Goal: Information Seeking & Learning: Learn about a topic

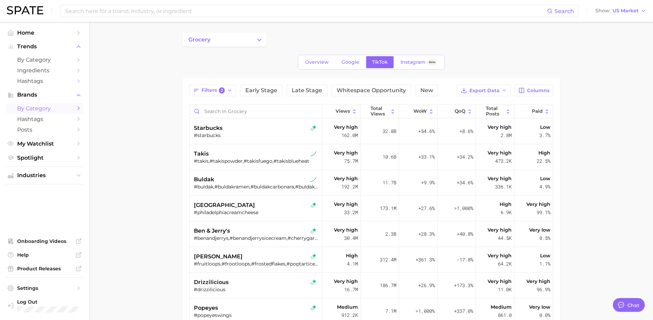
scroll to position [65, 0]
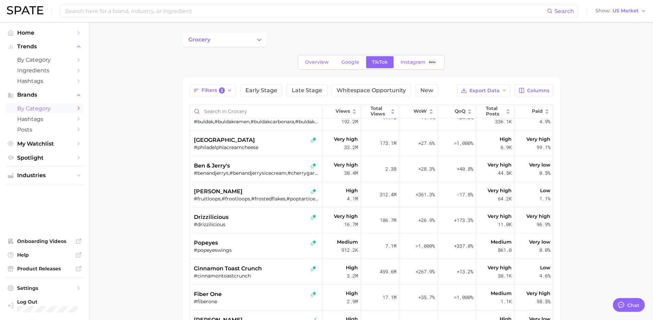
click at [583, 132] on main "grocery Overview Google TikTok Instagram Beta Filters 2 Early Stage Late Stage …" at bounding box center [371, 244] width 564 height 444
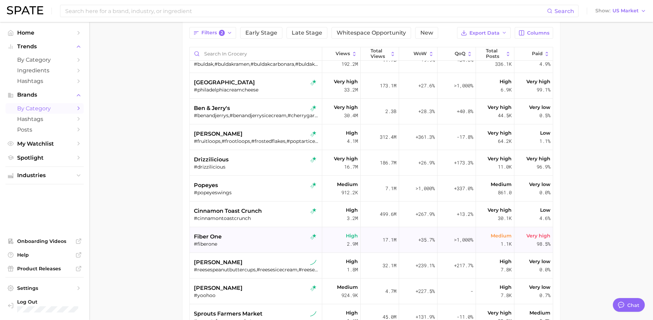
scroll to position [68, 0]
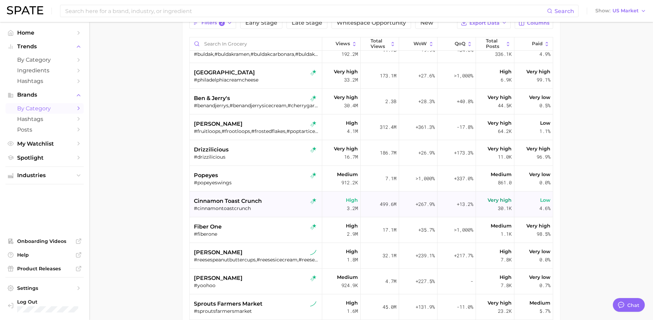
click at [279, 201] on div "cinnamon toast crunch" at bounding box center [257, 201] width 126 height 8
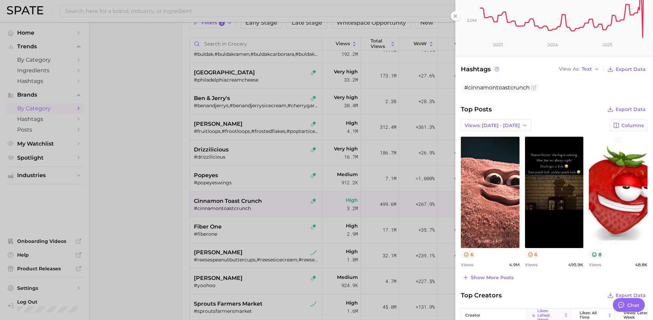
scroll to position [130, 0]
click at [500, 279] on span "Show more posts" at bounding box center [492, 279] width 43 height 6
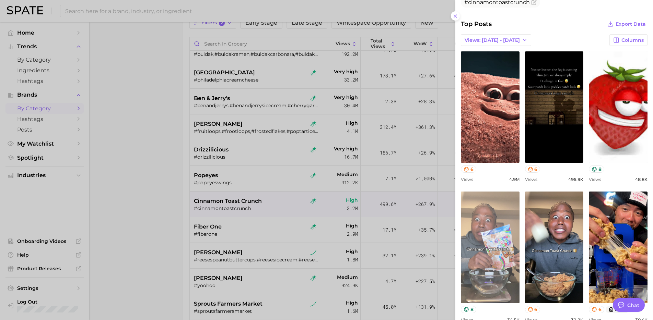
scroll to position [217, 0]
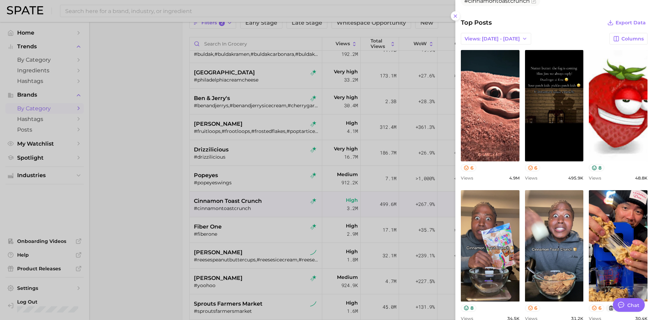
click at [255, 229] on div at bounding box center [326, 160] width 653 height 320
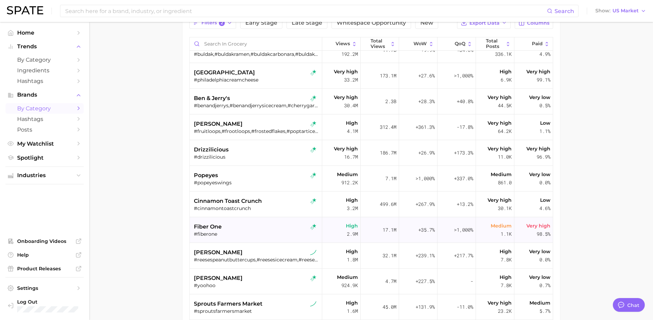
click at [244, 235] on div "#fiberone" at bounding box center [257, 234] width 126 height 6
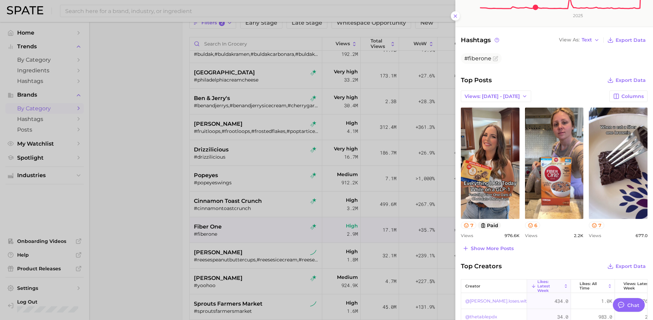
scroll to position [161, 0]
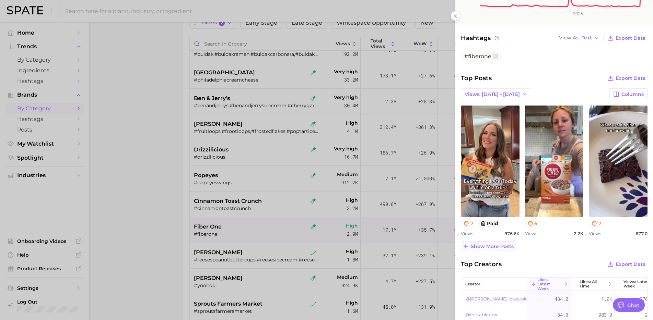
click at [499, 249] on span "Show more posts" at bounding box center [492, 247] width 43 height 6
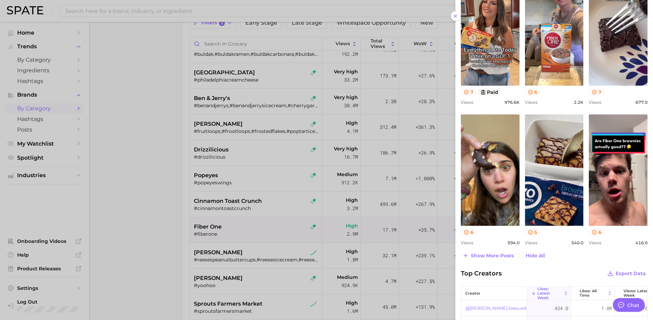
scroll to position [0, 0]
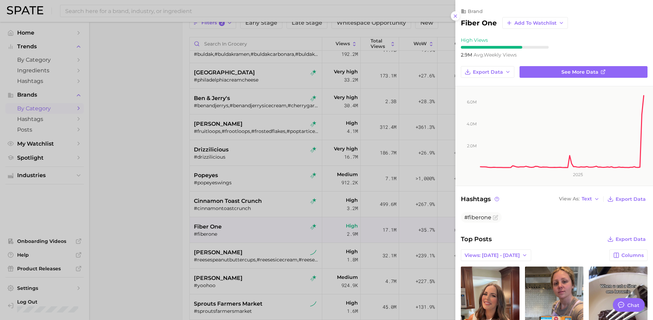
click at [269, 286] on div at bounding box center [326, 160] width 653 height 320
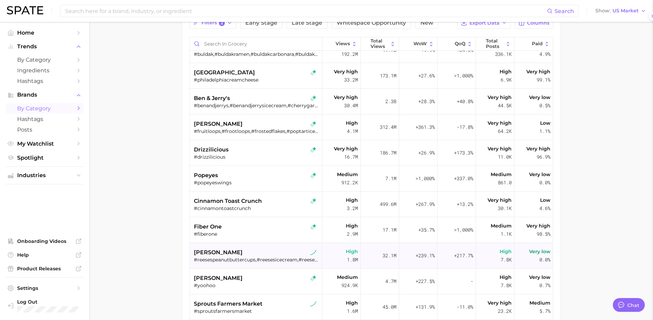
click at [280, 255] on div "[PERSON_NAME]" at bounding box center [257, 253] width 126 height 8
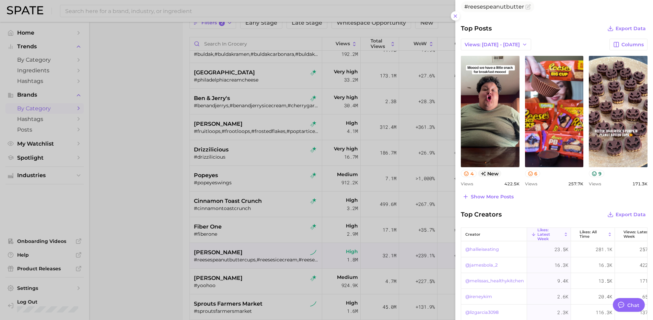
scroll to position [229, 0]
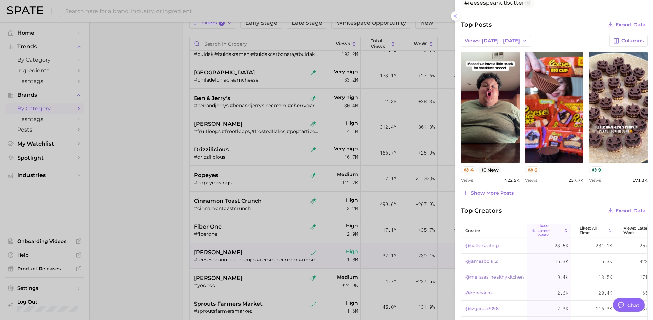
click at [281, 251] on div at bounding box center [326, 160] width 653 height 320
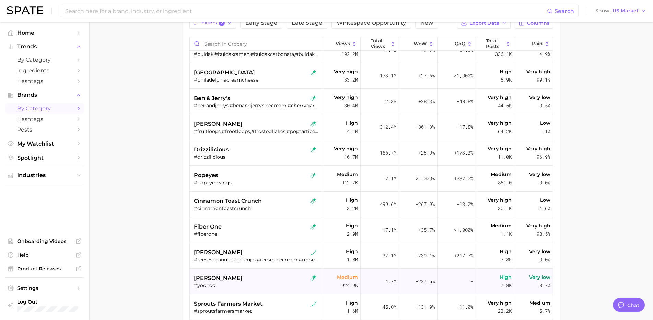
click at [272, 281] on div "[PERSON_NAME]" at bounding box center [257, 278] width 126 height 8
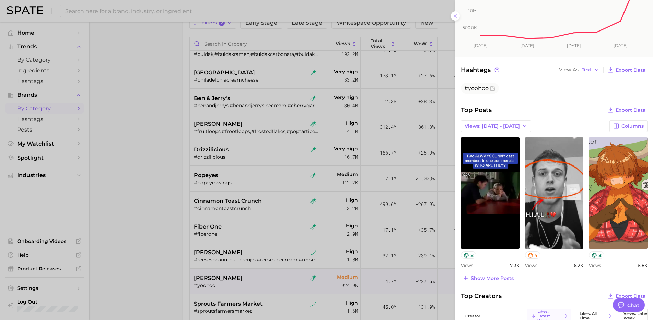
scroll to position [131, 0]
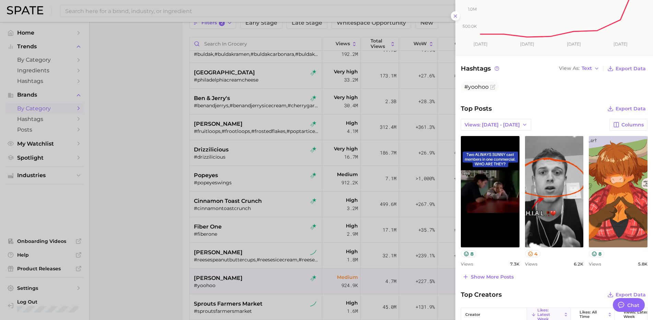
click at [305, 259] on div at bounding box center [326, 160] width 653 height 320
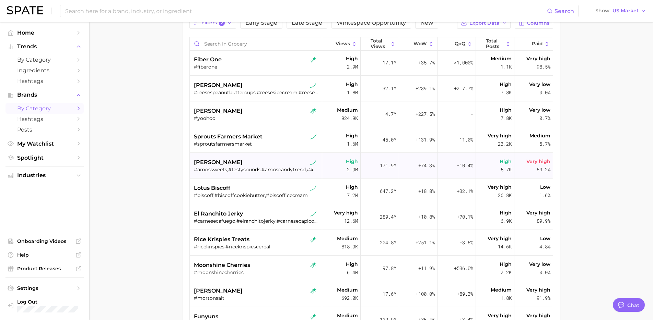
scroll to position [280, 0]
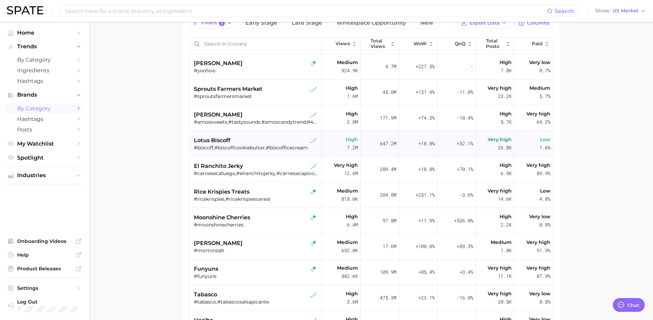
click at [267, 148] on div "#biscoff,#biscoffcookiebutter,#biscofficecream" at bounding box center [257, 148] width 126 height 6
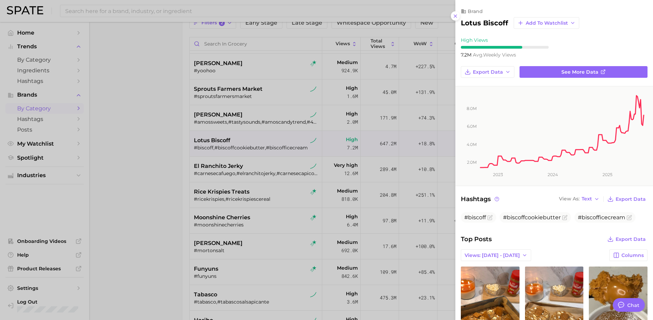
scroll to position [0, 0]
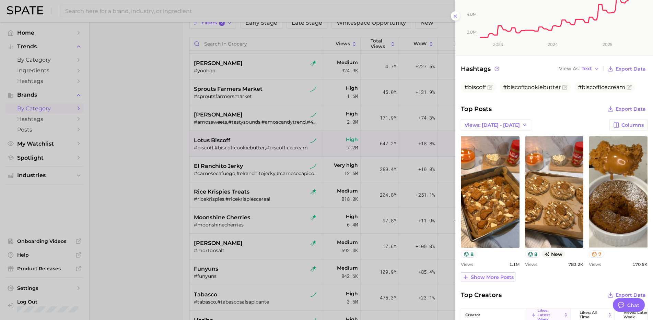
click at [484, 279] on span "Show more posts" at bounding box center [492, 278] width 43 height 6
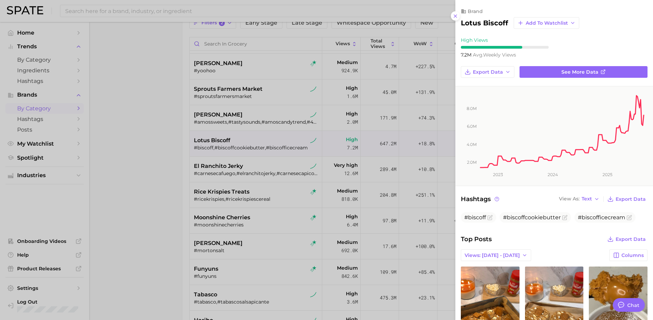
click at [278, 254] on div at bounding box center [326, 160] width 653 height 320
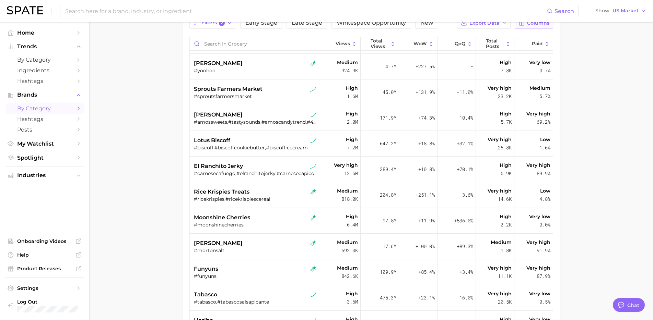
click at [536, 25] on span "Columns" at bounding box center [538, 23] width 22 height 6
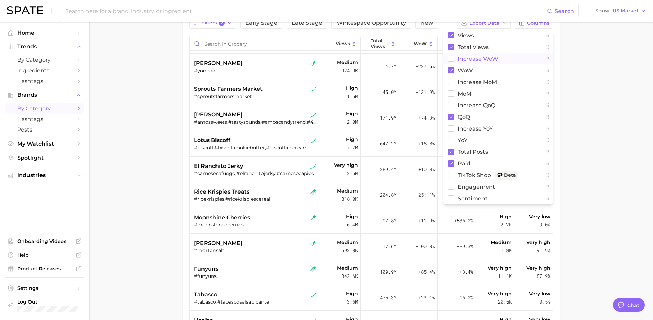
click at [460, 58] on span "Increase WoW" at bounding box center [478, 59] width 40 height 6
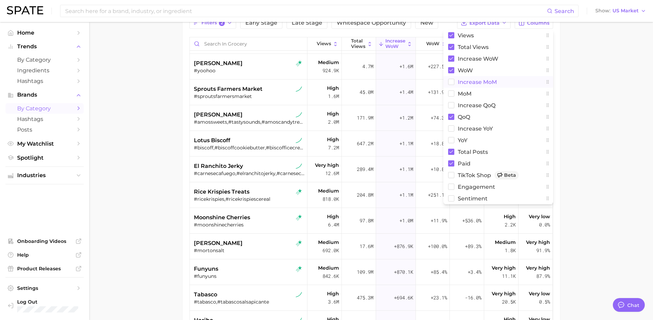
click at [457, 80] on button "increase MoM" at bounding box center [498, 82] width 110 height 12
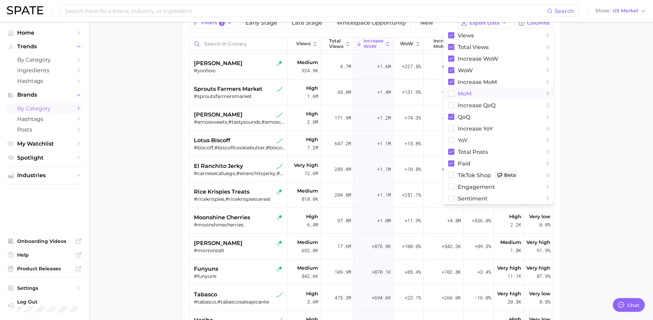
click at [452, 90] on button "MoM" at bounding box center [498, 94] width 110 height 12
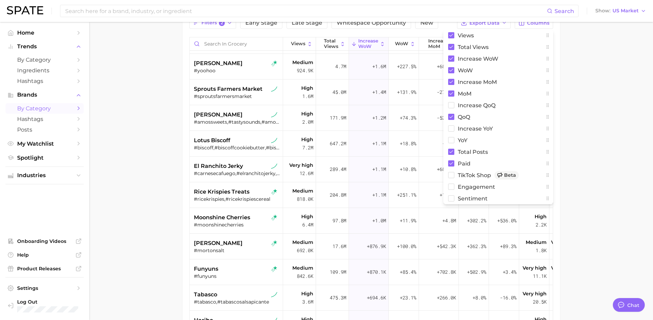
click at [618, 117] on main "grocery Overview Google TikTok Instagram Beta Filters 2 Early Stage Late Stage …" at bounding box center [371, 176] width 564 height 444
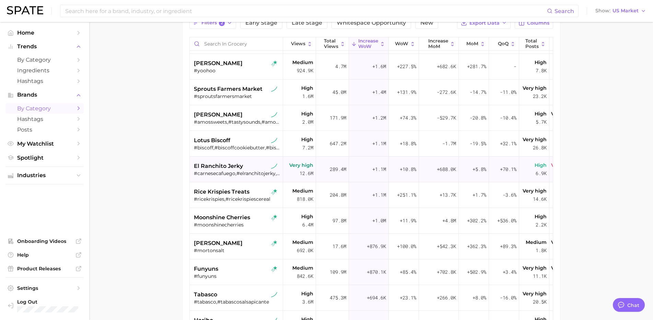
click at [238, 179] on div "el ranchito jerky #carnesecafuego,#elranchitojerky,#carnesecapicosita,#fuegobee…" at bounding box center [237, 170] width 86 height 26
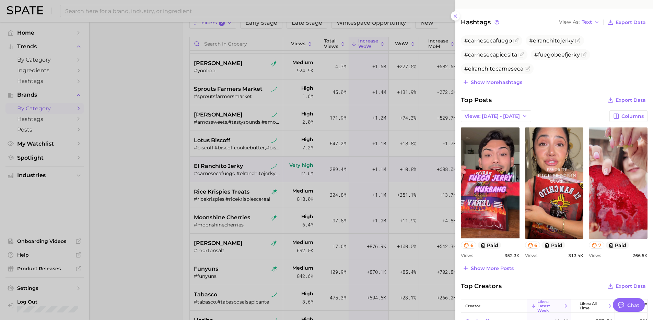
click at [233, 196] on div at bounding box center [326, 160] width 653 height 320
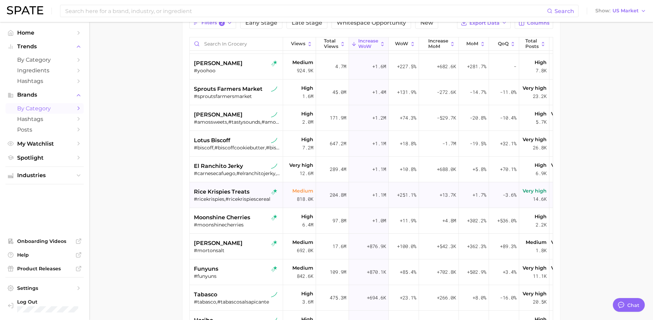
click at [219, 199] on div "#ricekrispies,#ricekrispiescereal" at bounding box center [237, 199] width 86 height 6
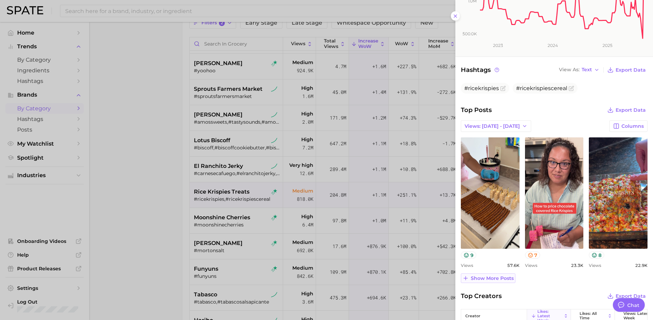
click at [494, 279] on span "Show more posts" at bounding box center [492, 279] width 43 height 6
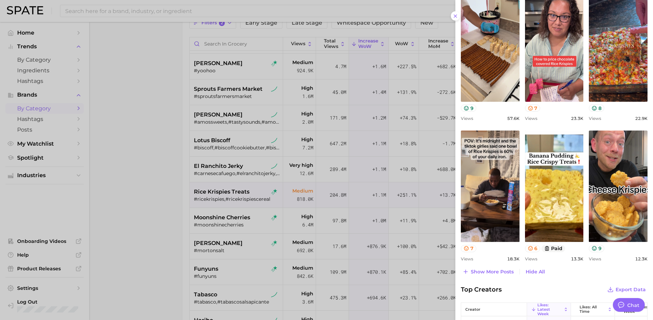
click at [227, 213] on div at bounding box center [326, 160] width 653 height 320
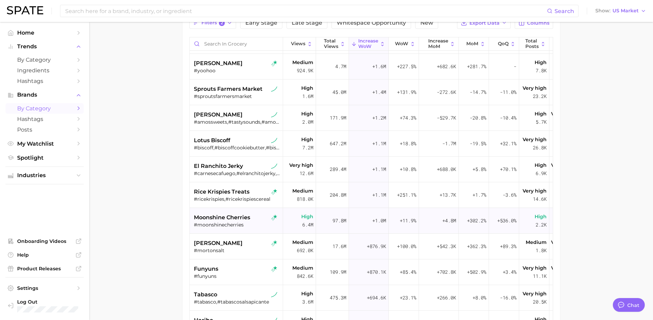
click at [226, 219] on span "moonshine cherries" at bounding box center [222, 218] width 56 height 8
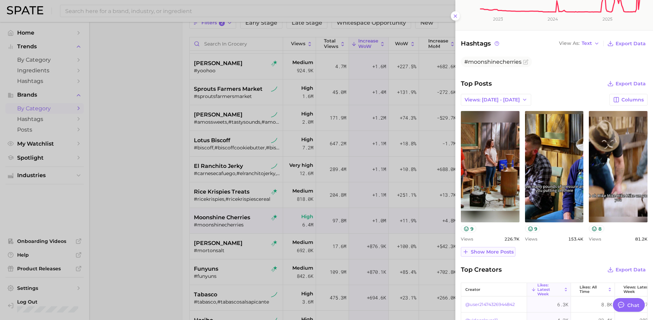
click at [492, 252] on span "Show more posts" at bounding box center [492, 252] width 43 height 6
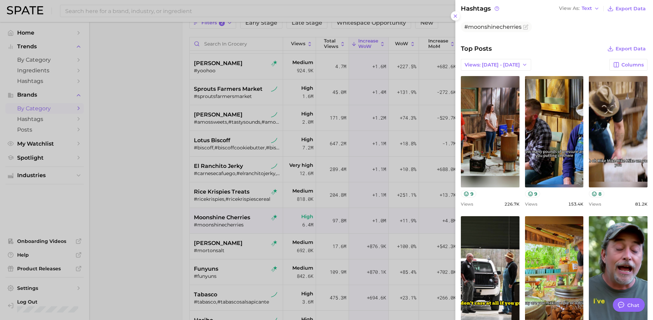
scroll to position [206, 0]
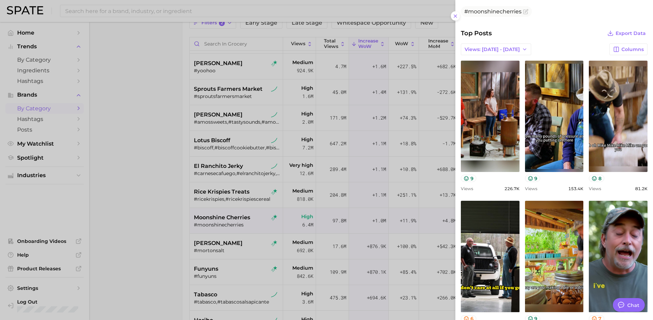
click at [223, 247] on div at bounding box center [326, 160] width 653 height 320
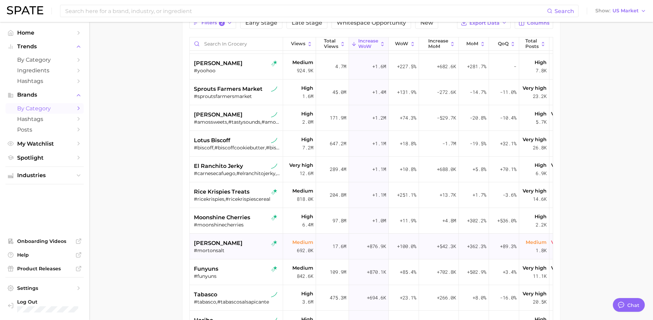
click at [233, 246] on div "[PERSON_NAME]" at bounding box center [237, 243] width 86 height 8
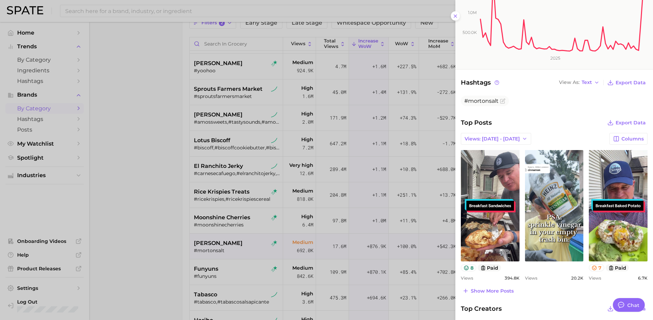
scroll to position [144, 0]
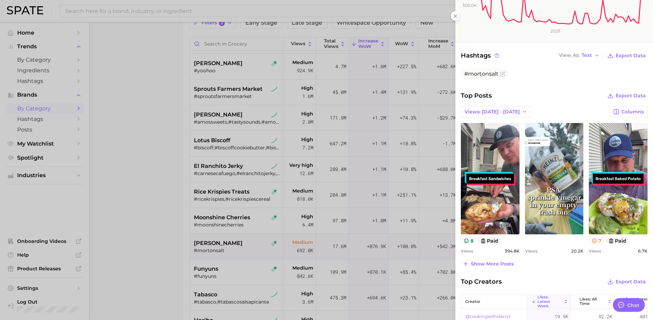
click at [240, 277] on div at bounding box center [326, 160] width 653 height 320
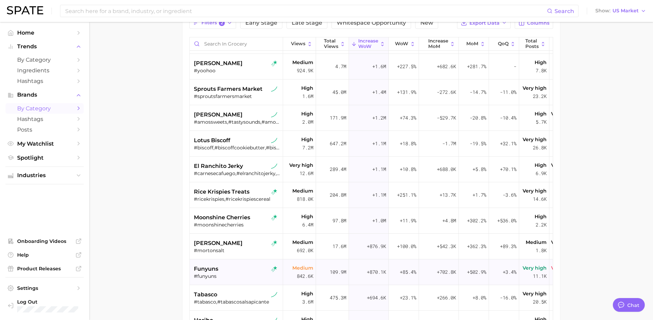
click at [232, 275] on div "#funyuns" at bounding box center [237, 276] width 86 height 6
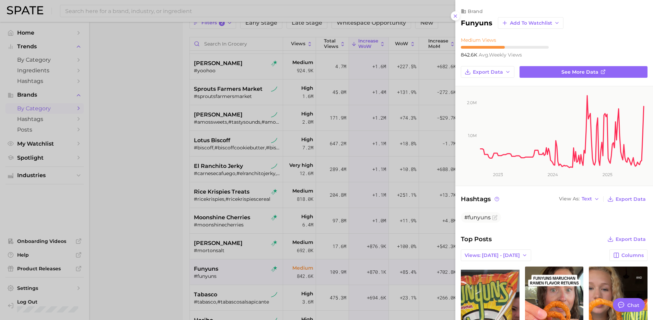
scroll to position [0, 0]
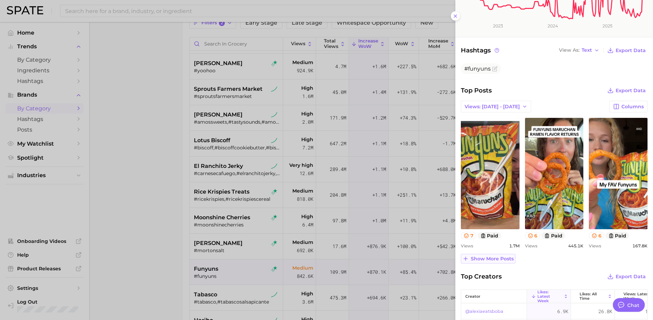
click at [498, 260] on span "Show more posts" at bounding box center [492, 259] width 43 height 6
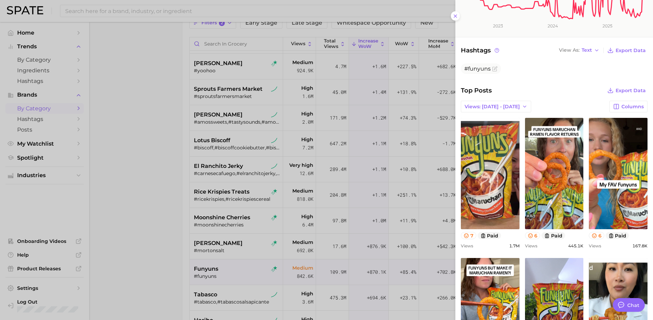
click at [240, 255] on div at bounding box center [326, 160] width 653 height 320
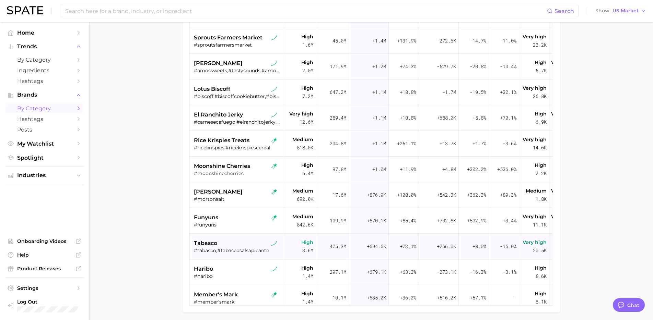
click at [237, 259] on div "tabasco #tabasco,#tabascosalsapicante" at bounding box center [237, 247] width 86 height 26
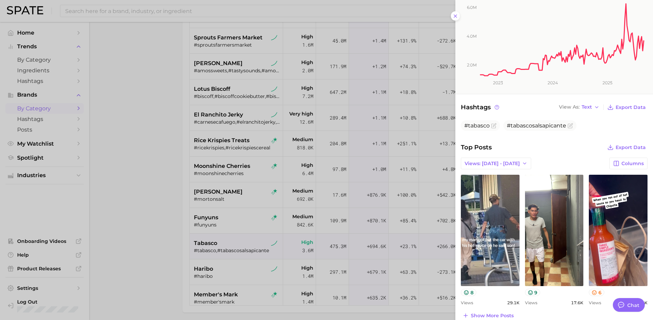
click at [165, 228] on div at bounding box center [326, 160] width 653 height 320
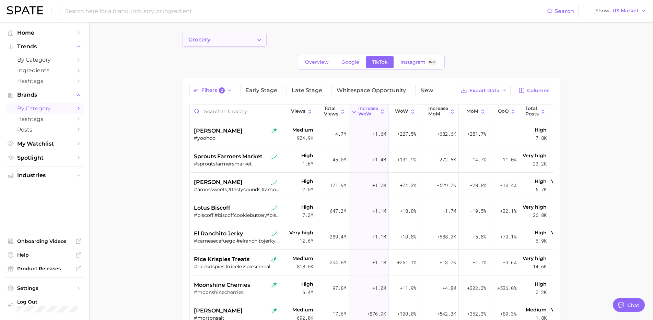
click at [235, 38] on button "grocery" at bounding box center [225, 40] width 84 height 14
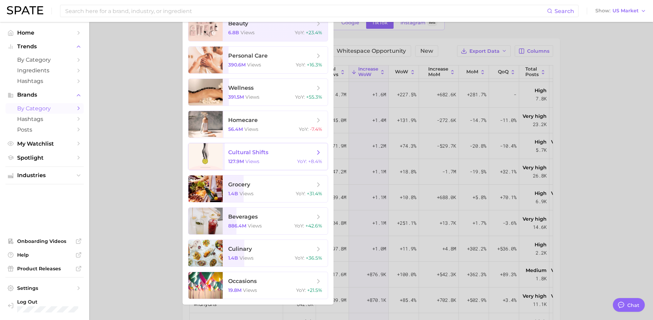
scroll to position [73, 0]
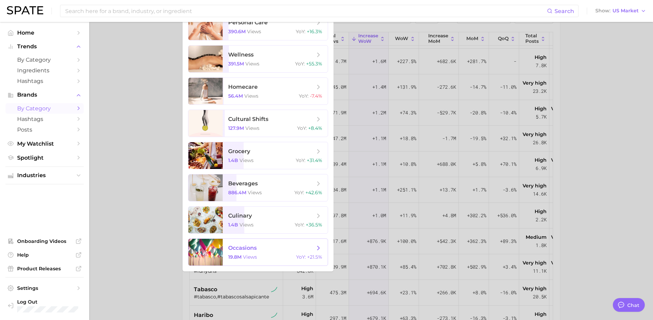
click at [270, 248] on span "occasions" at bounding box center [271, 249] width 86 height 8
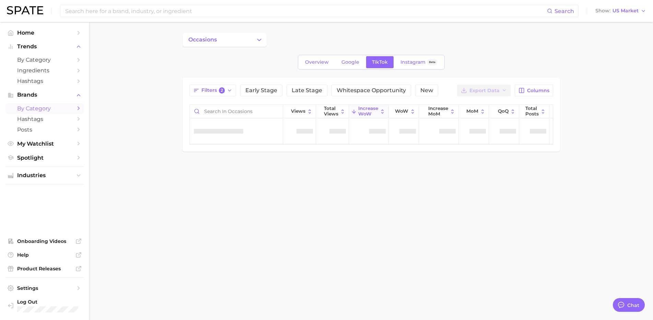
click at [247, 49] on div "occasions Overview Google TikTok Instagram Beta Filters 2 Early Stage Late Stag…" at bounding box center [371, 92] width 377 height 119
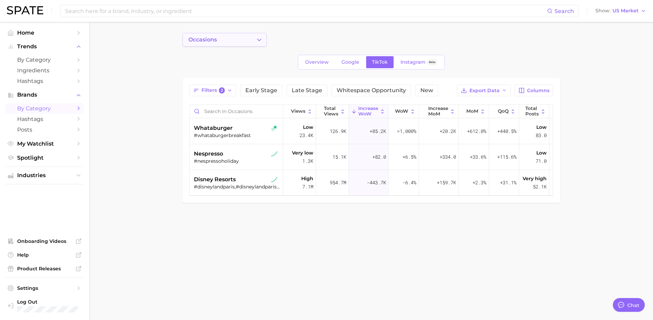
click at [247, 35] on button "occasions" at bounding box center [225, 40] width 84 height 14
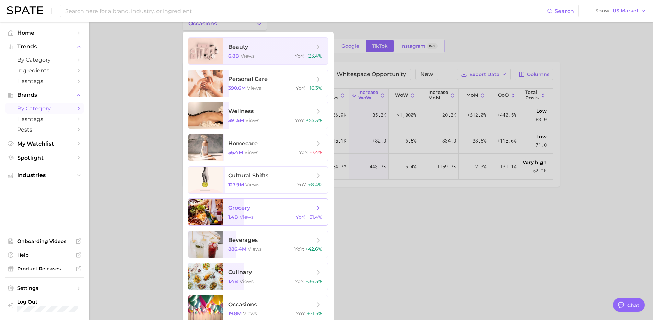
scroll to position [24, 0]
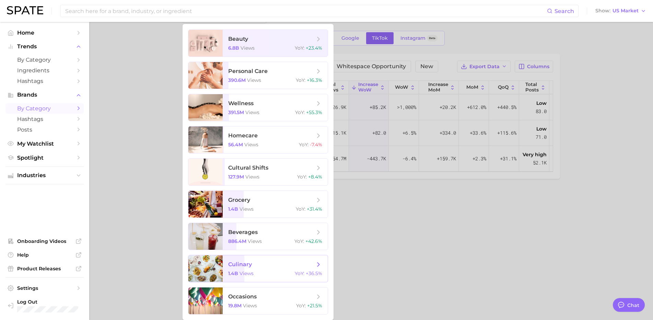
click at [267, 275] on div "1.4b views YoY : +36.5%" at bounding box center [275, 274] width 94 height 6
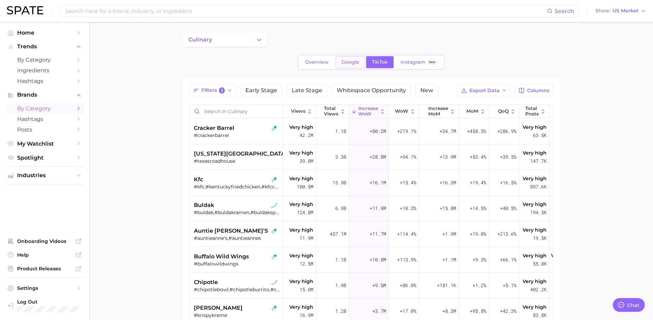
click at [351, 68] on link "Google" at bounding box center [351, 62] width 30 height 12
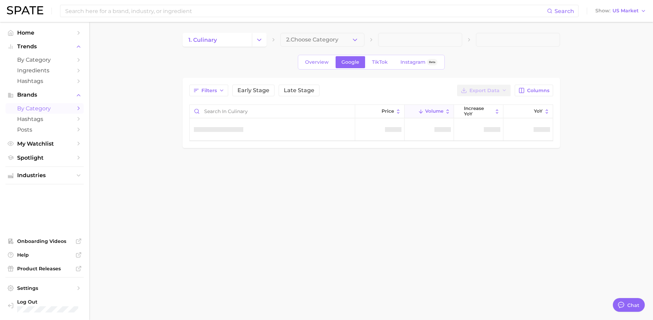
click at [219, 97] on div "Filters Early Stage Late Stage Export Data Columns Price Volume increase [PERSO…" at bounding box center [371, 113] width 364 height 57
click at [216, 93] on span "Filters" at bounding box center [208, 91] width 15 height 6
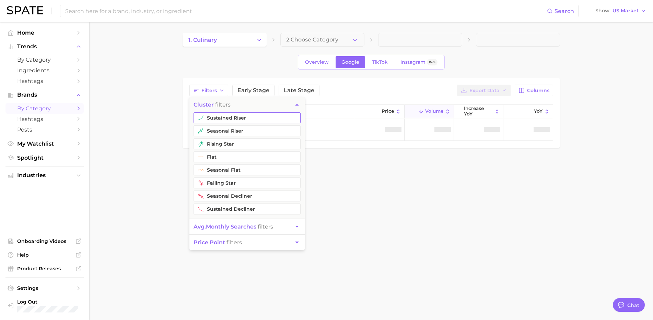
click at [226, 120] on button "sustained riser" at bounding box center [247, 118] width 107 height 11
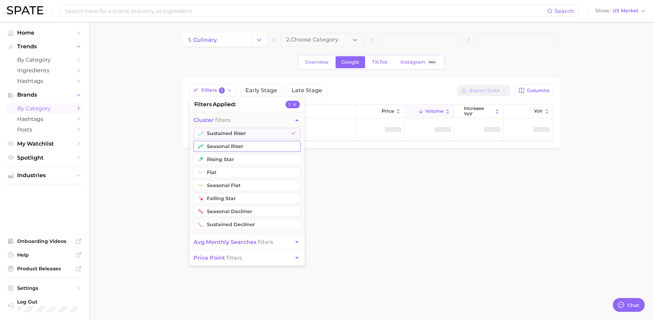
click at [224, 145] on button "seasonal riser" at bounding box center [247, 146] width 107 height 11
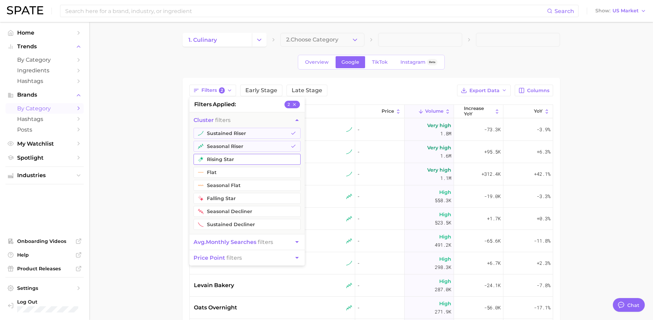
click at [226, 161] on button "rising star" at bounding box center [247, 159] width 107 height 11
click at [596, 102] on main "1. culinary 2. Choose Category Overview Google TikTok Instagram Beta Filters 3 …" at bounding box center [371, 244] width 564 height 444
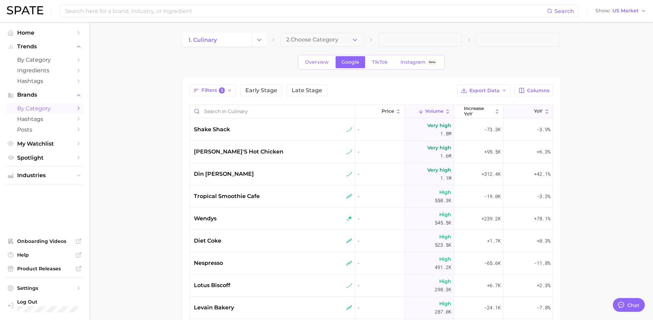
click at [505, 113] on button "YoY" at bounding box center [527, 111] width 49 height 13
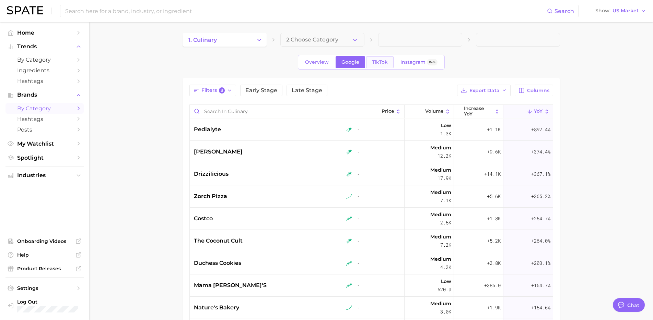
click at [382, 58] on link "TikTok" at bounding box center [379, 62] width 27 height 12
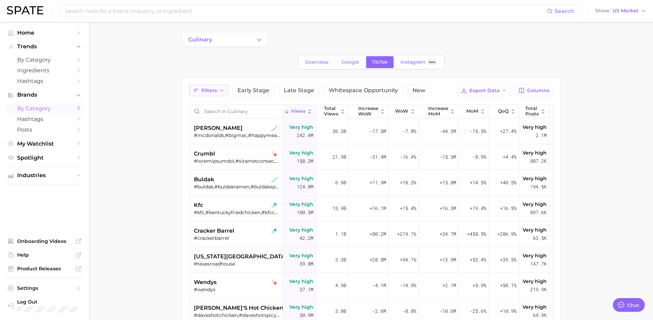
click at [211, 92] on span "Filters" at bounding box center [208, 91] width 15 height 6
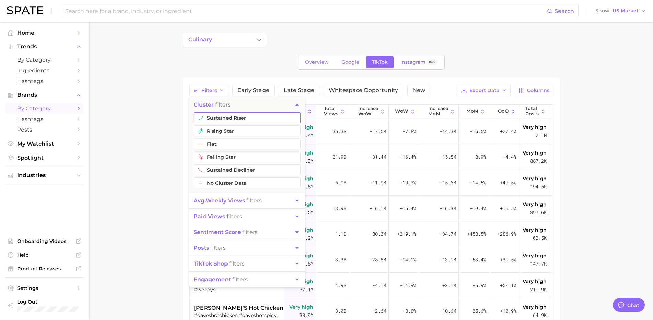
click at [223, 118] on button "sustained riser" at bounding box center [247, 118] width 107 height 11
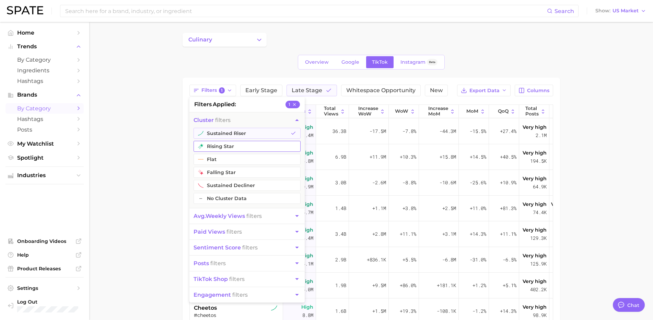
click at [218, 148] on button "rising star" at bounding box center [247, 146] width 107 height 11
click at [243, 218] on span "avg. weekly views" at bounding box center [219, 216] width 51 height 7
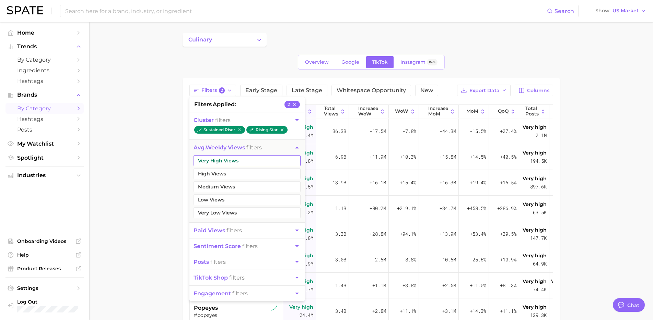
click at [228, 159] on button "Very High Views" at bounding box center [247, 160] width 107 height 11
click at [225, 179] on ul "Very High Views High Views Medium Views Low Views Very Low Views" at bounding box center [246, 188] width 115 height 67
click at [227, 174] on button "High Views" at bounding box center [247, 173] width 107 height 11
click at [226, 185] on button "Medium Views" at bounding box center [247, 186] width 107 height 11
click at [133, 213] on main "culinary Overview Google TikTok Instagram Beta Filters 5 filters applied 5 clus…" at bounding box center [371, 244] width 564 height 444
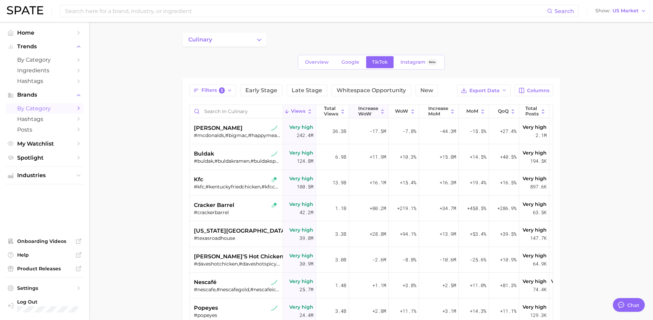
click at [376, 114] on span "Increase WoW" at bounding box center [368, 111] width 20 height 11
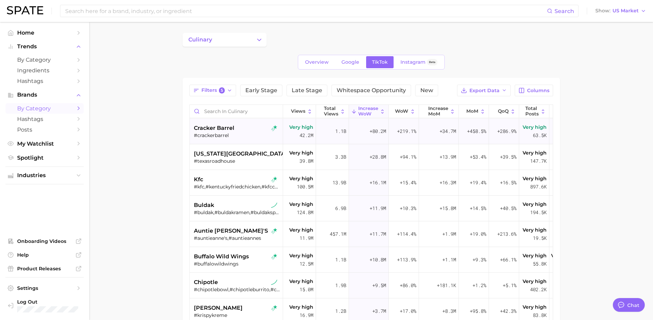
click at [249, 131] on div "cracker barrel" at bounding box center [237, 128] width 86 height 8
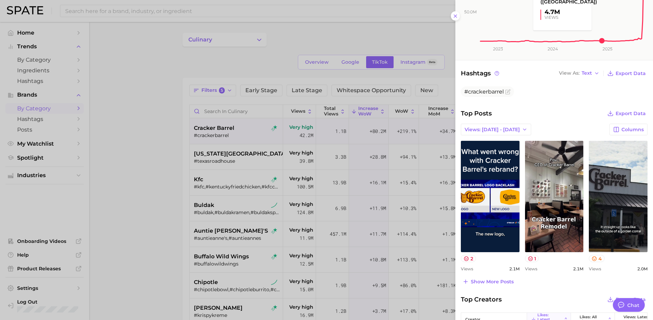
scroll to position [141, 0]
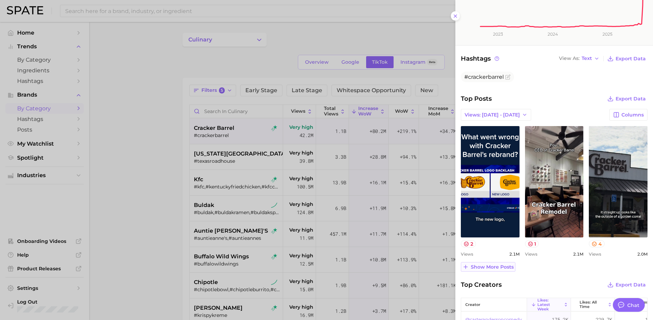
click at [499, 269] on span "Show more posts" at bounding box center [492, 268] width 43 height 6
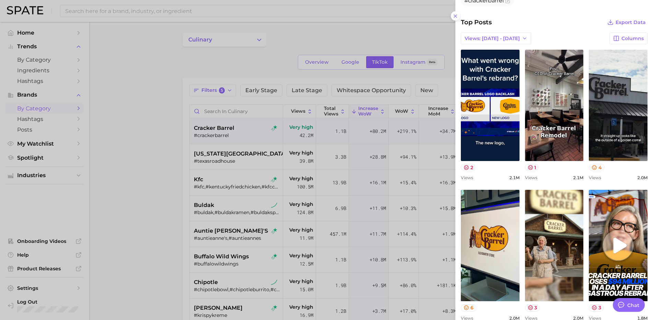
scroll to position [250, 0]
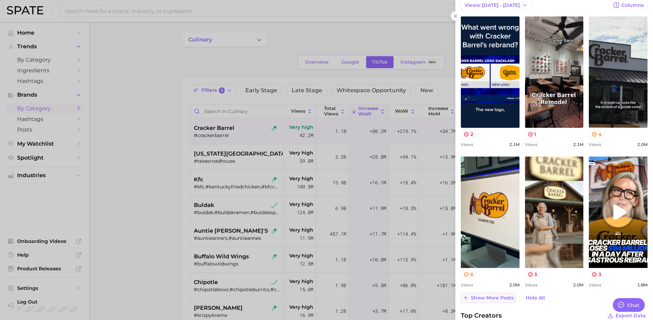
click at [486, 299] on span "Show more posts" at bounding box center [492, 298] width 43 height 6
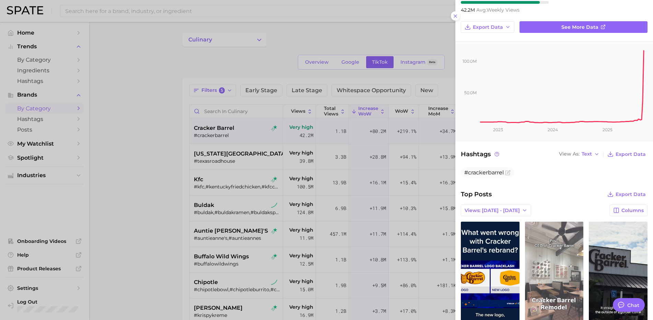
scroll to position [0, 0]
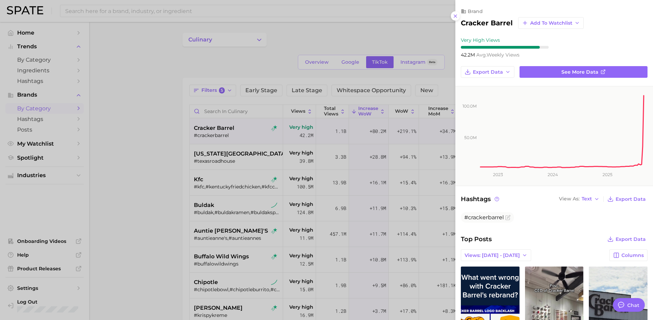
click at [141, 211] on div at bounding box center [326, 160] width 653 height 320
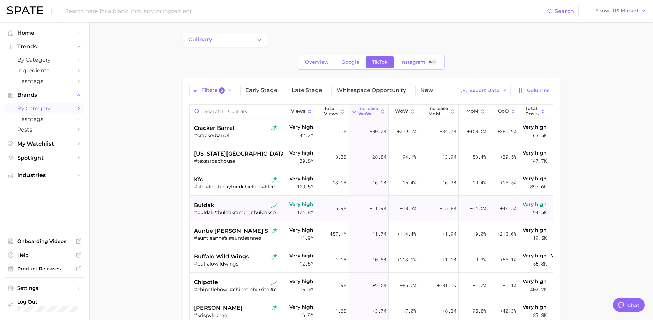
click at [239, 203] on div "buldak" at bounding box center [237, 205] width 86 height 8
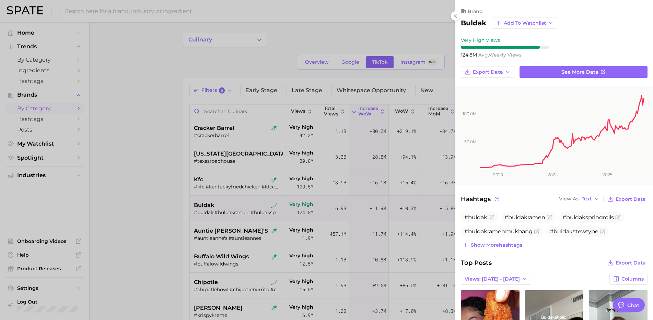
click at [183, 254] on div at bounding box center [326, 160] width 653 height 320
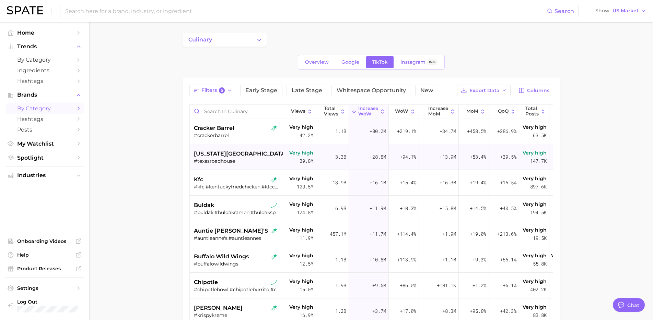
click at [245, 162] on div "#texasroadhouse" at bounding box center [237, 161] width 86 height 6
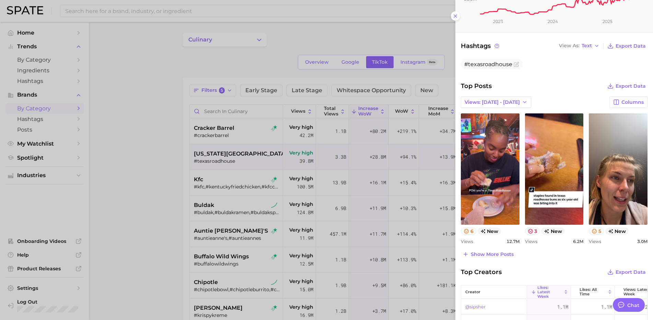
scroll to position [186, 0]
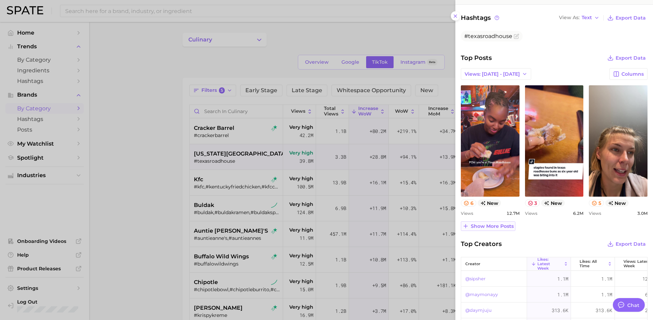
click at [491, 224] on span "Show more posts" at bounding box center [492, 227] width 43 height 6
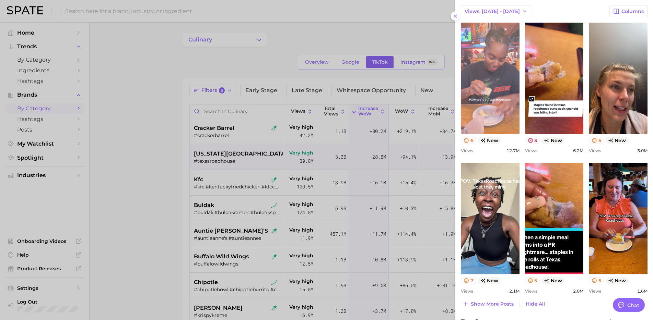
scroll to position [251, 0]
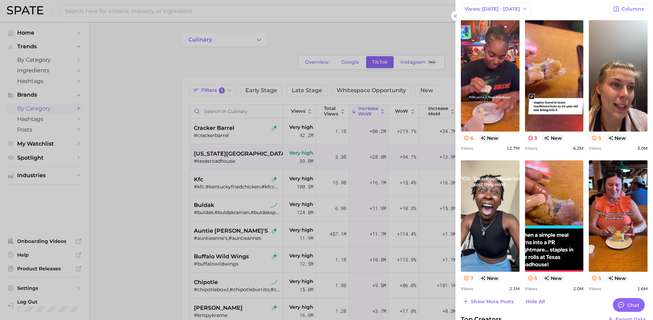
click at [260, 222] on div at bounding box center [326, 160] width 653 height 320
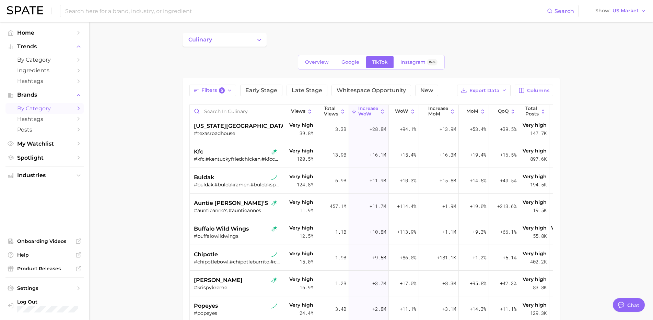
scroll to position [40, 0]
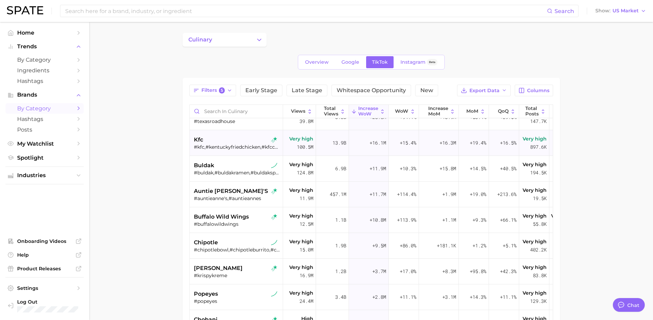
click at [234, 150] on div "kfc #kfc,#kentuckyfriedchicken,#kfcchicken,#kfcfamousbowl,#kfcfriedchicken,#chi…" at bounding box center [237, 143] width 86 height 26
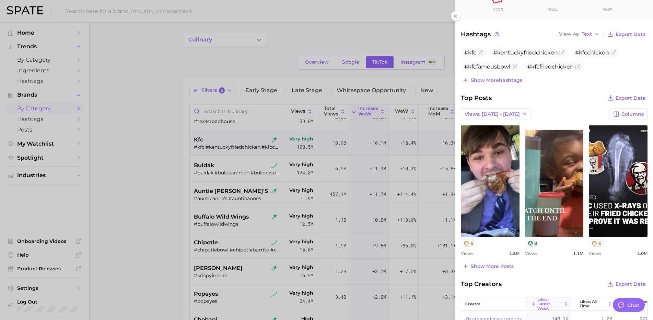
scroll to position [166, 0]
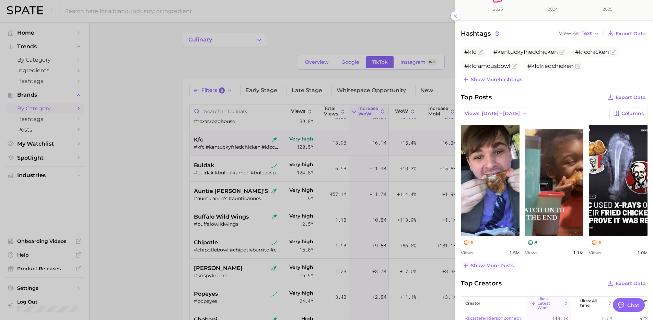
click at [494, 265] on span "Show more posts" at bounding box center [492, 266] width 43 height 6
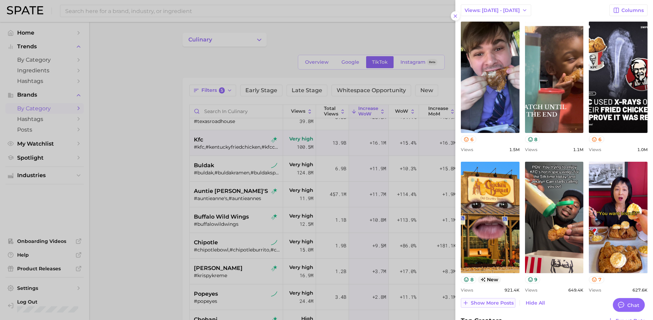
scroll to position [271, 0]
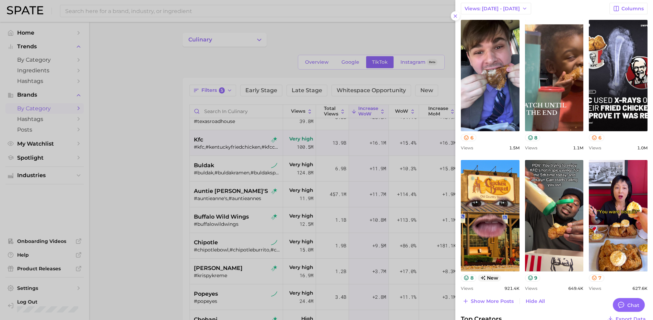
click at [240, 175] on div at bounding box center [326, 160] width 653 height 320
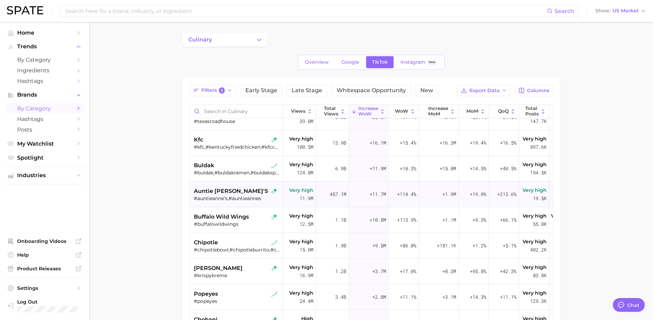
click at [234, 196] on div "#auntieanne's,#auntieannes" at bounding box center [237, 199] width 86 height 6
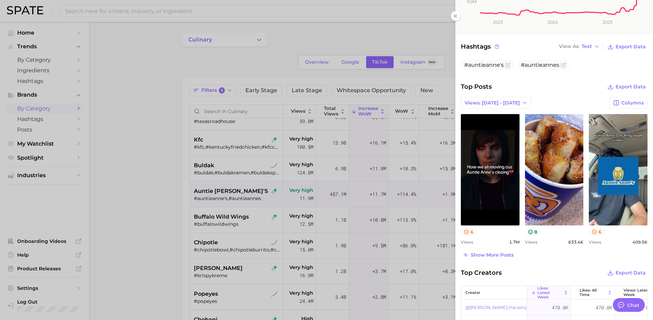
scroll to position [159, 0]
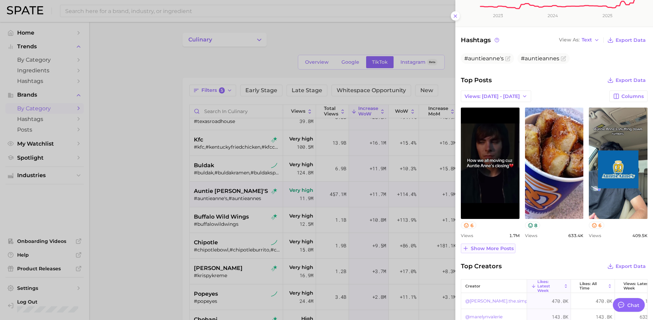
click at [490, 248] on span "Show more posts" at bounding box center [492, 249] width 43 height 6
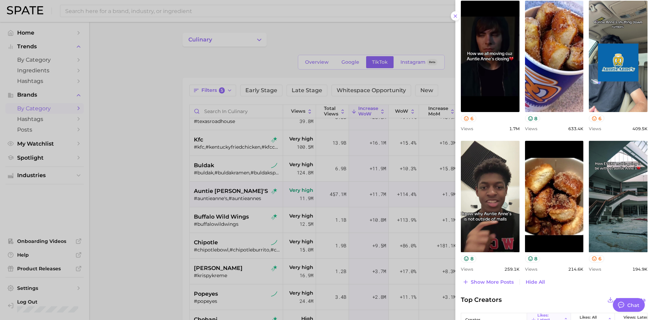
scroll to position [265, 0]
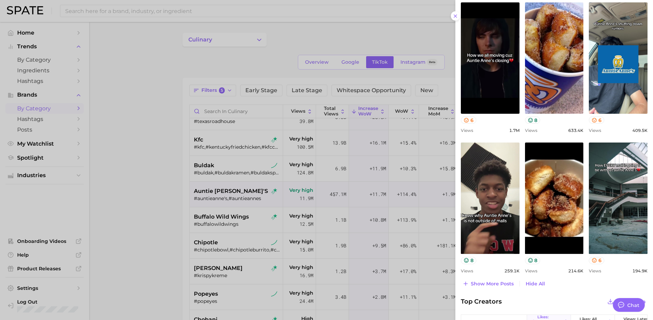
click at [177, 256] on div at bounding box center [326, 160] width 653 height 320
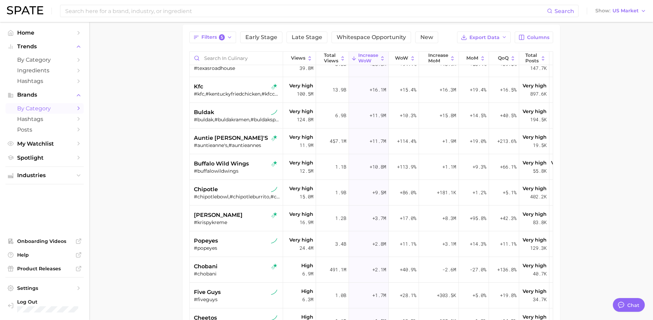
scroll to position [59, 0]
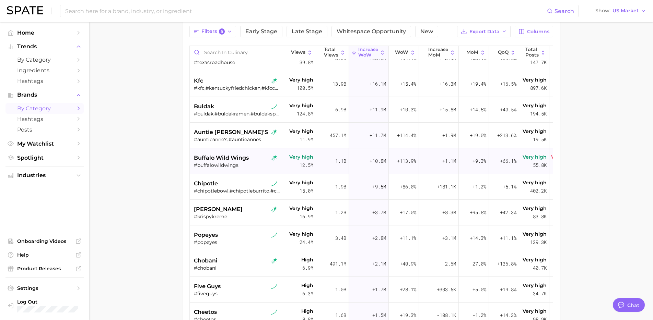
click at [231, 160] on span "buffalo wild wings" at bounding box center [221, 158] width 55 height 8
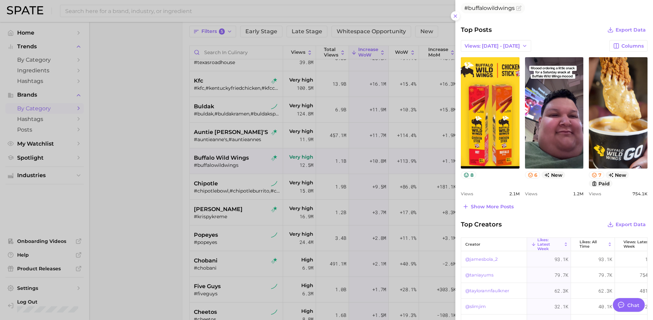
scroll to position [208, 0]
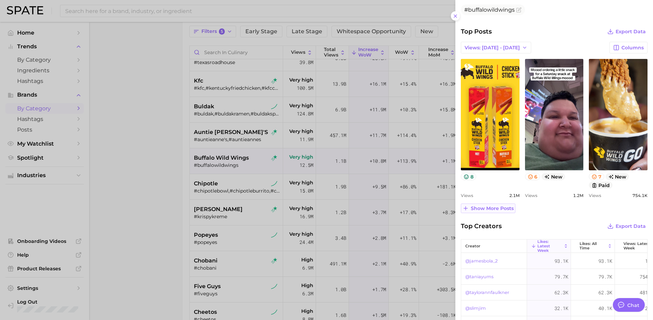
click at [500, 207] on span "Show more posts" at bounding box center [492, 209] width 43 height 6
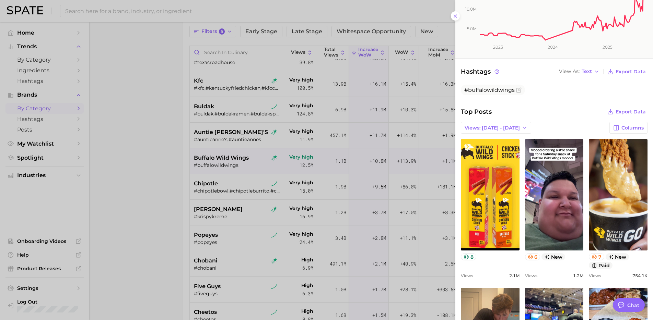
scroll to position [128, 0]
click at [177, 261] on div at bounding box center [326, 160] width 653 height 320
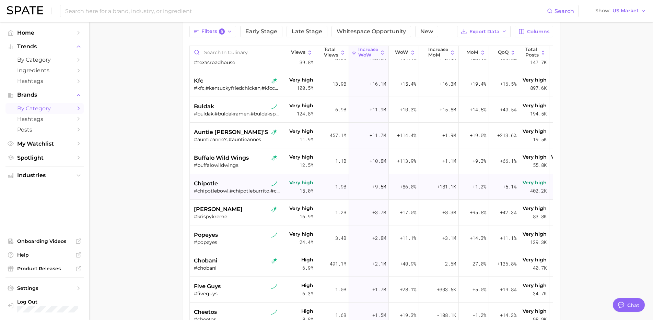
click at [235, 196] on div "chipotle #chipotlebowl,#chipotleburrito,#chipotletacos,#boorito,#chipotlebowls,…" at bounding box center [237, 187] width 86 height 26
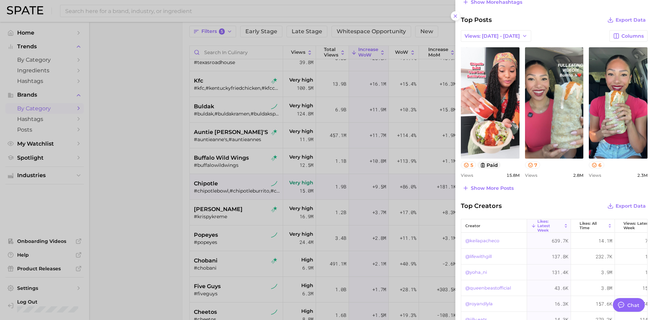
scroll to position [247, 0]
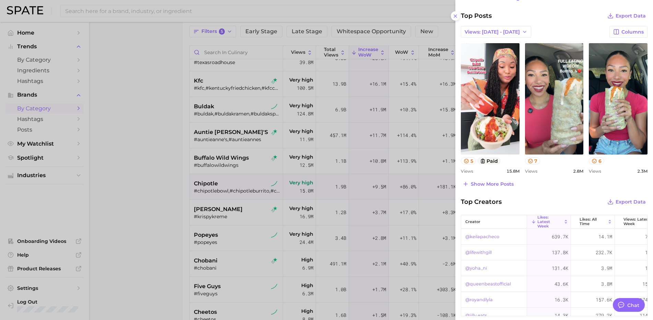
click at [258, 209] on div at bounding box center [326, 160] width 653 height 320
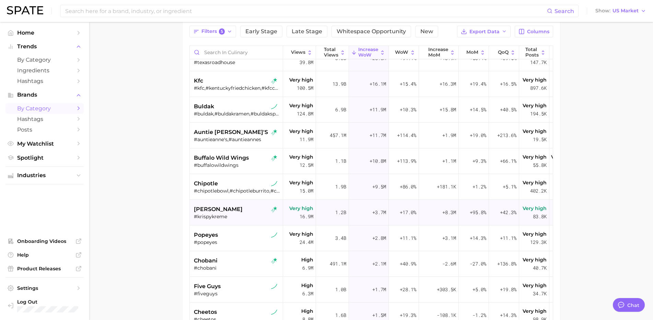
click at [245, 215] on div "#krispykreme" at bounding box center [237, 217] width 86 height 6
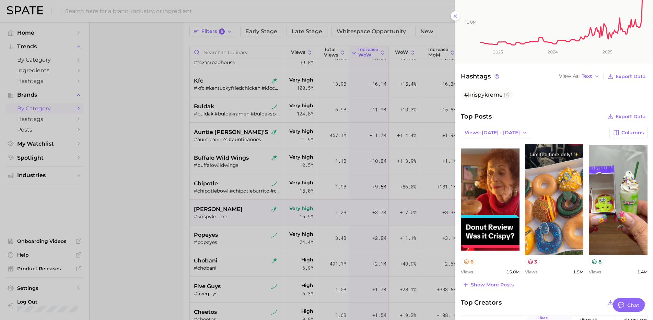
scroll to position [125, 0]
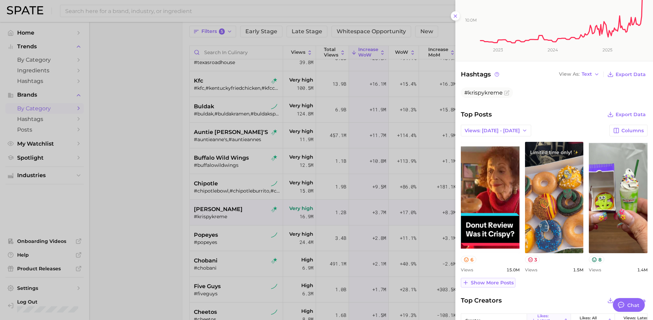
click at [502, 284] on span "Show more posts" at bounding box center [492, 283] width 43 height 6
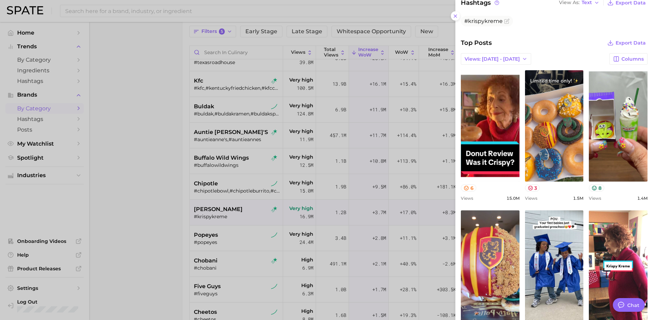
scroll to position [207, 0]
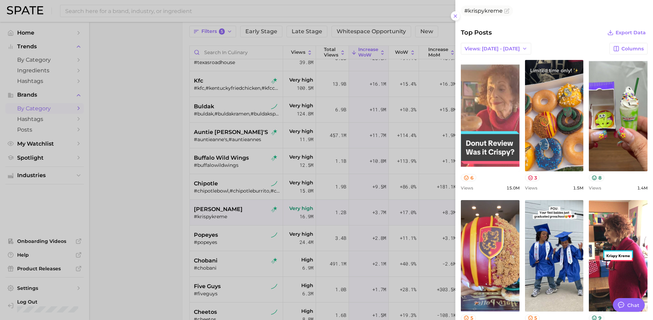
click at [498, 105] on link "view post on TikTok" at bounding box center [490, 116] width 59 height 112
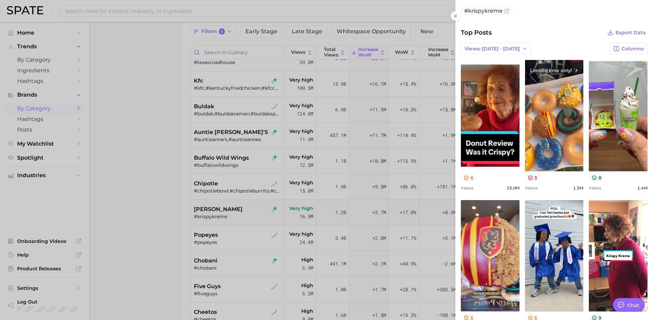
click at [173, 220] on div at bounding box center [326, 160] width 653 height 320
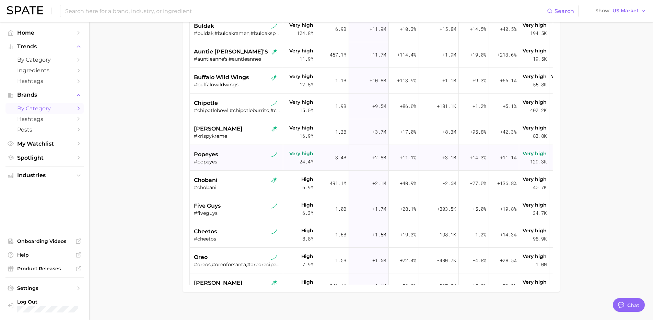
scroll to position [141, 0]
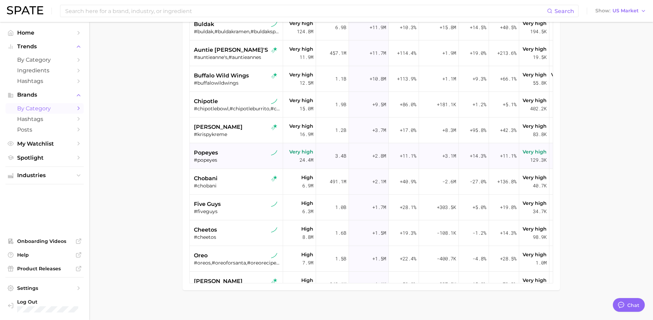
click at [243, 153] on div "popeyes" at bounding box center [237, 153] width 86 height 8
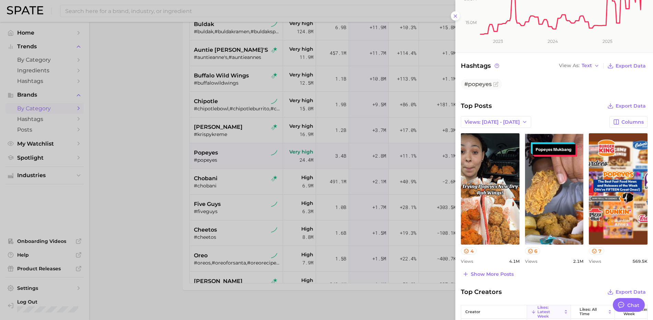
scroll to position [136, 0]
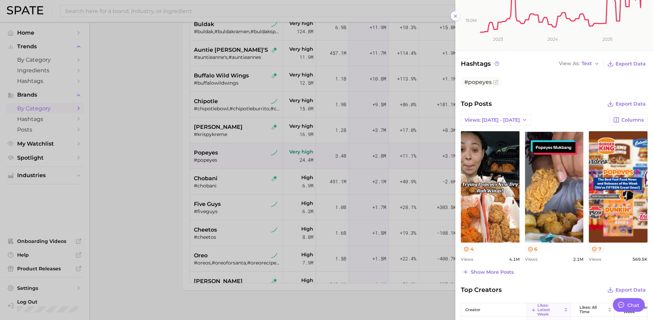
click at [240, 181] on div at bounding box center [326, 160] width 653 height 320
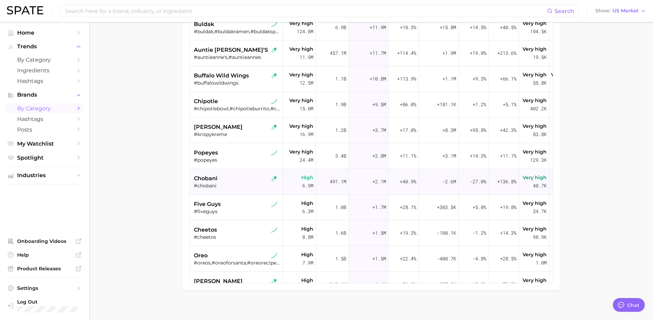
click at [226, 184] on div "#chobani" at bounding box center [237, 186] width 86 height 6
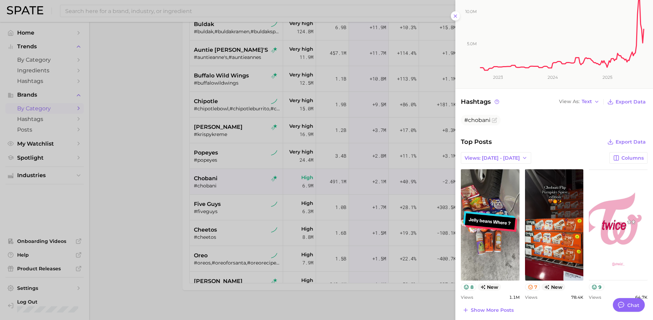
scroll to position [0, 0]
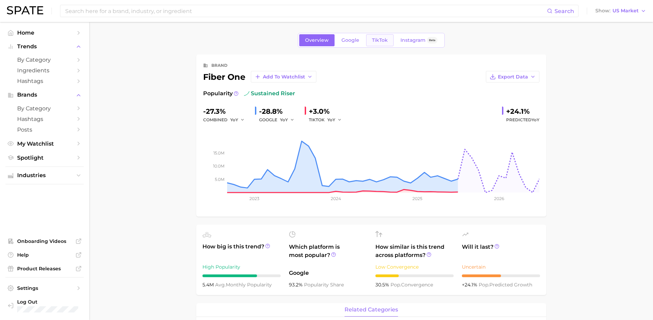
click at [375, 42] on span "TikTok" at bounding box center [380, 40] width 16 height 6
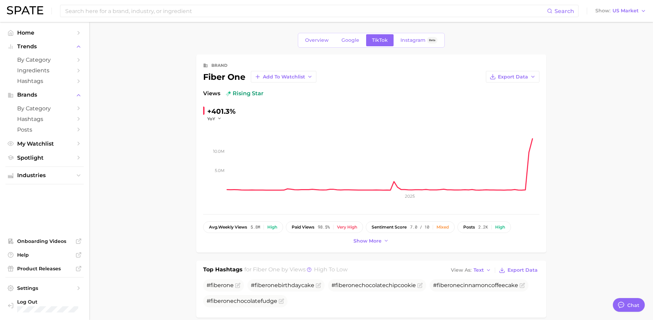
type textarea "x"
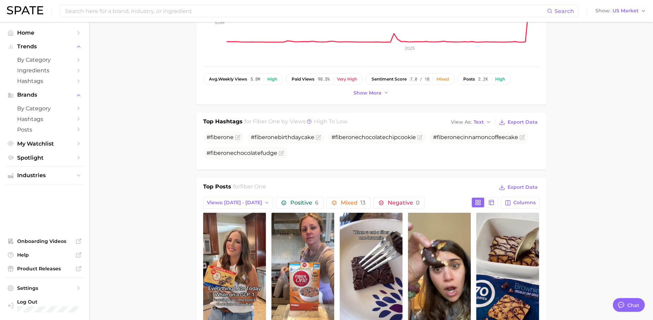
scroll to position [261, 0]
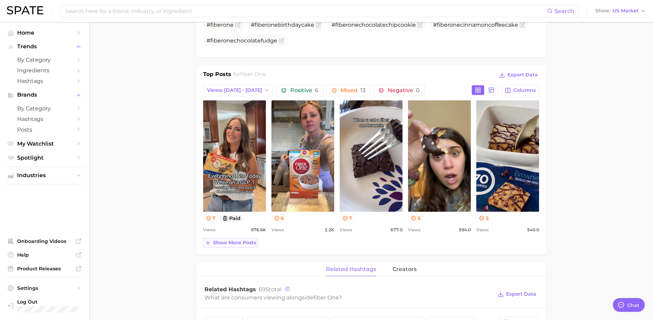
click at [241, 243] on span "Show more posts" at bounding box center [234, 243] width 43 height 6
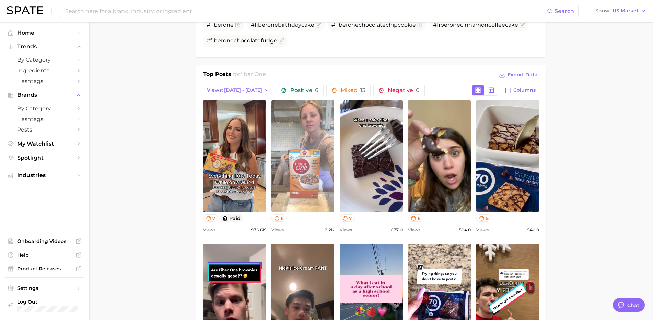
scroll to position [0, 0]
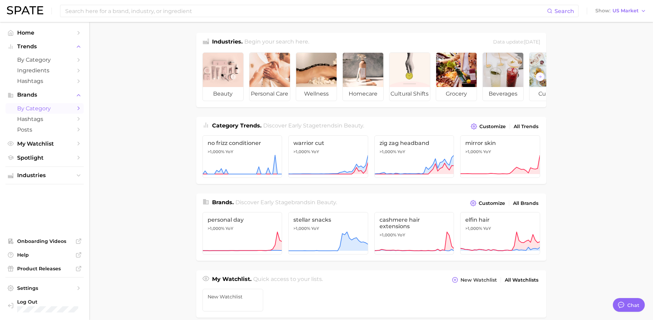
click at [59, 109] on span "by Category" at bounding box center [44, 108] width 55 height 7
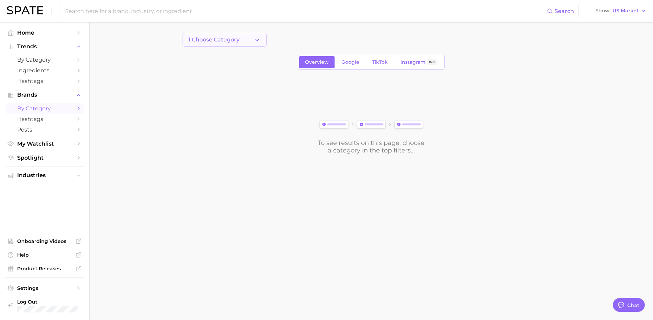
click at [243, 44] on button "1. Choose Category" at bounding box center [225, 40] width 84 height 14
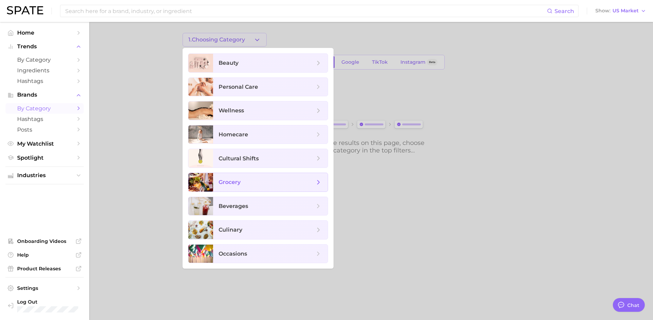
click at [249, 174] on span "grocery" at bounding box center [270, 182] width 115 height 19
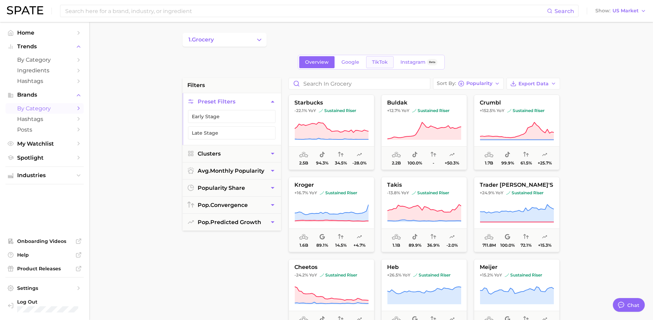
click at [390, 64] on link "TikTok" at bounding box center [379, 62] width 27 height 12
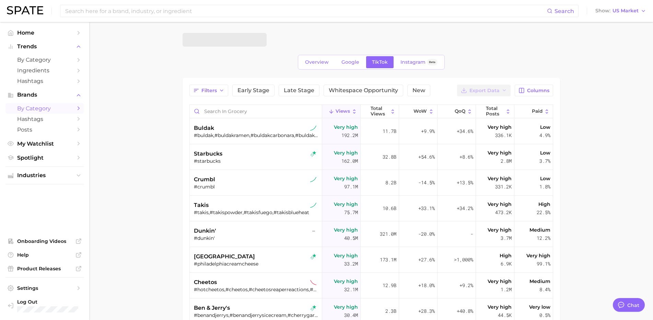
type textarea "x"
click at [281, 132] on div "buldak" at bounding box center [257, 128] width 126 height 8
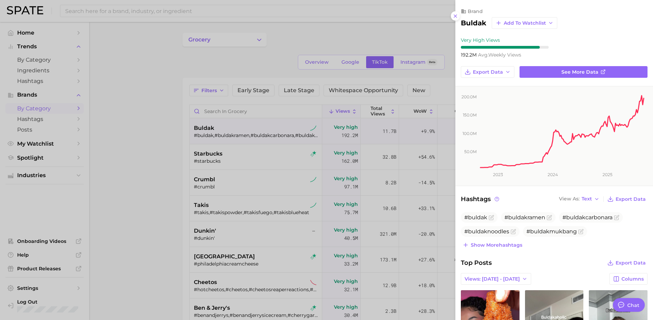
click at [265, 165] on div at bounding box center [326, 160] width 653 height 320
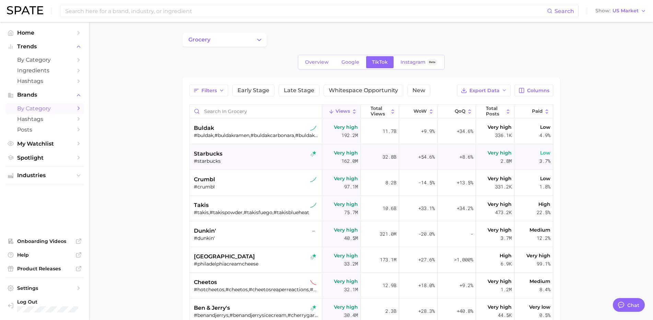
click at [254, 164] on div "starbucks #starbucks" at bounding box center [257, 157] width 126 height 26
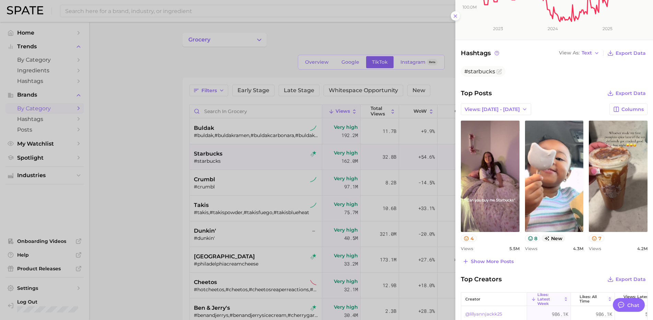
scroll to position [149, 0]
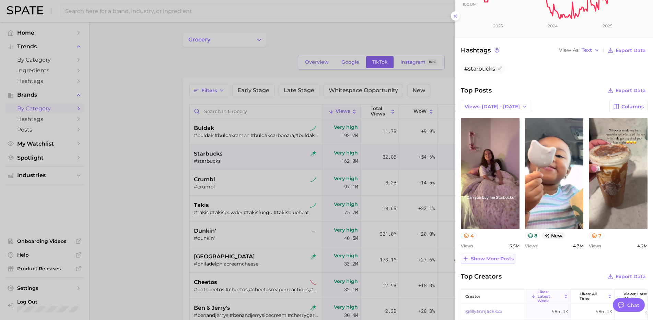
click at [486, 256] on span "Show more posts" at bounding box center [492, 259] width 43 height 6
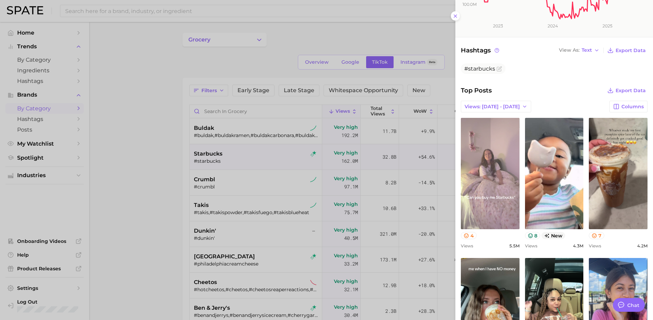
scroll to position [223, 0]
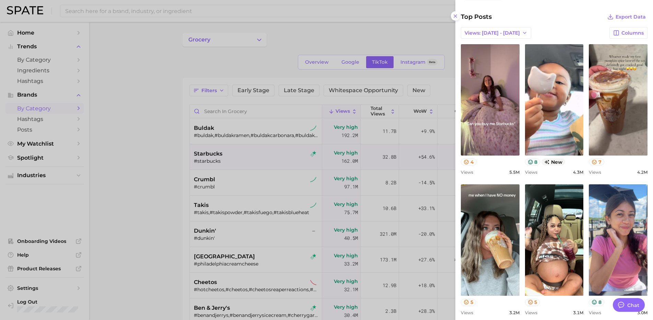
click at [238, 183] on div at bounding box center [326, 160] width 653 height 320
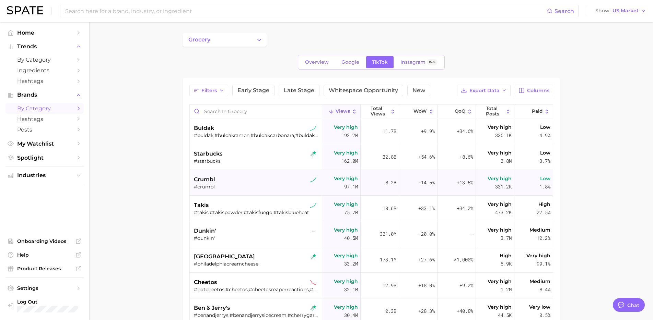
click at [244, 183] on div "crumbl" at bounding box center [257, 180] width 126 height 8
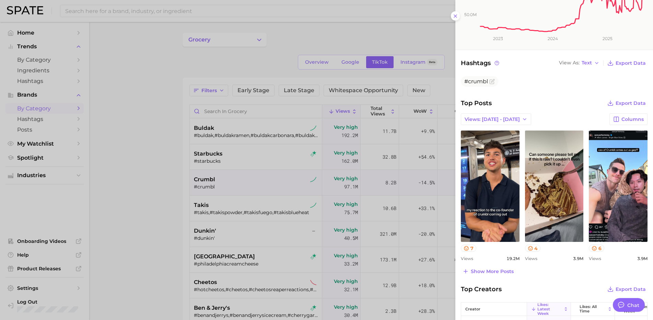
scroll to position [141, 0]
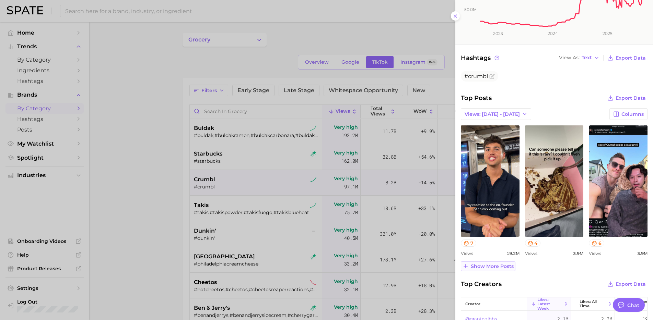
click at [499, 267] on span "Show more posts" at bounding box center [492, 267] width 43 height 6
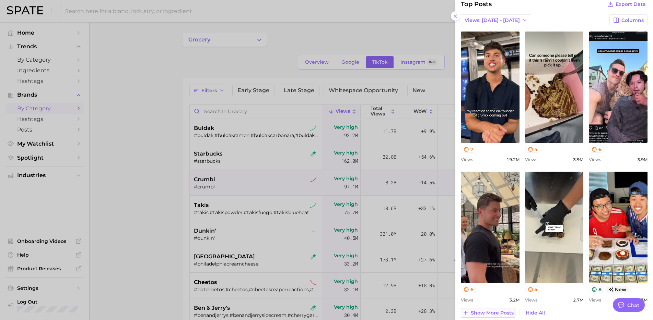
scroll to position [236, 0]
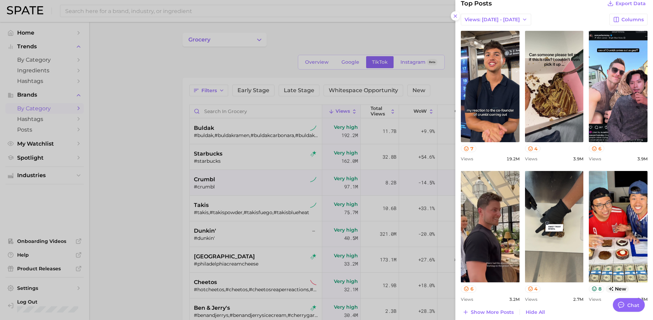
click at [185, 259] on div at bounding box center [326, 160] width 653 height 320
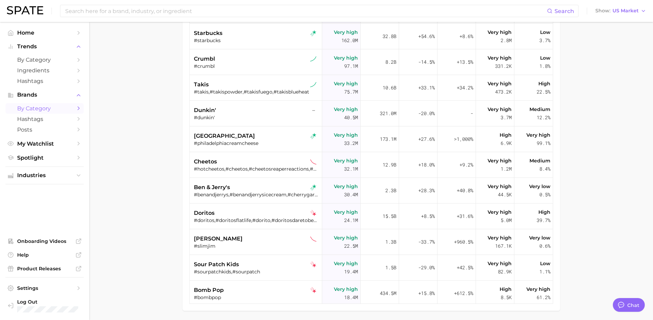
scroll to position [122, 0]
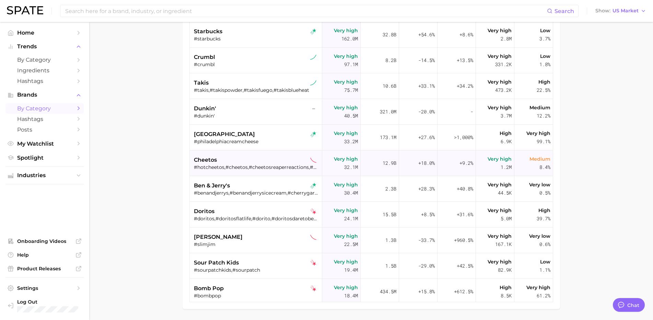
click at [252, 159] on div "cheetos" at bounding box center [257, 160] width 126 height 8
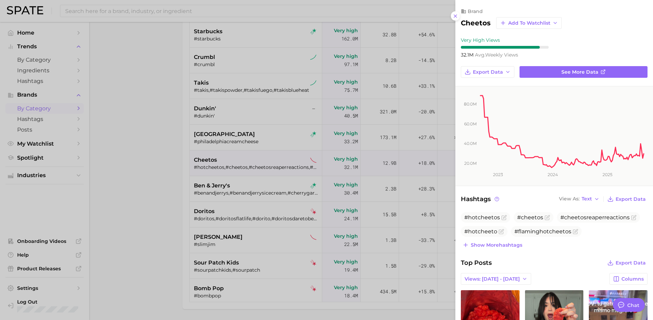
scroll to position [0, 0]
click at [306, 164] on div at bounding box center [326, 160] width 653 height 320
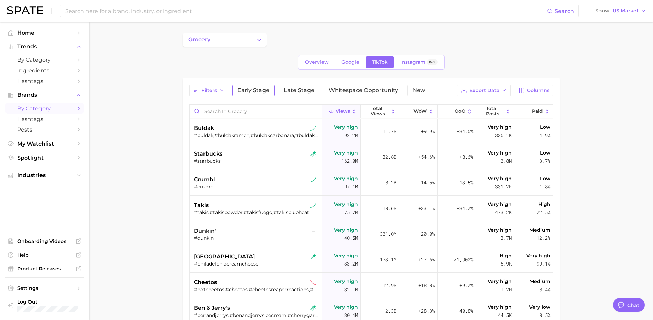
click at [270, 90] on button "Early Stage" at bounding box center [253, 91] width 42 height 12
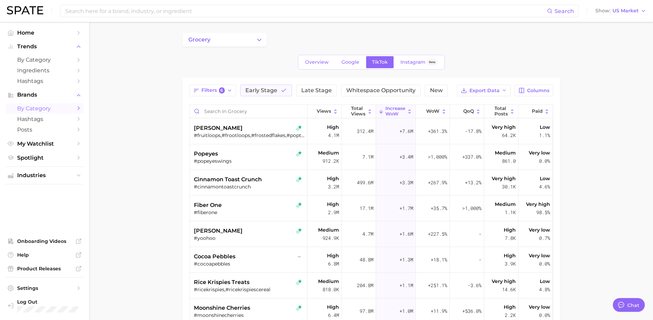
click at [159, 222] on main "grocery Overview Google TikTok Instagram Beta Filters 6 Early Stage Late Stage …" at bounding box center [371, 244] width 564 height 444
click at [237, 181] on span "cinnamon toast crunch" at bounding box center [228, 180] width 68 height 8
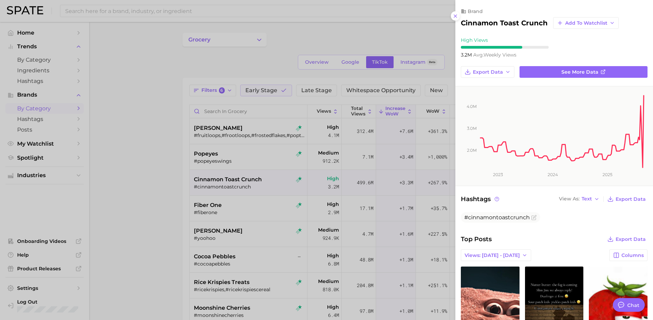
click at [244, 221] on div at bounding box center [326, 160] width 653 height 320
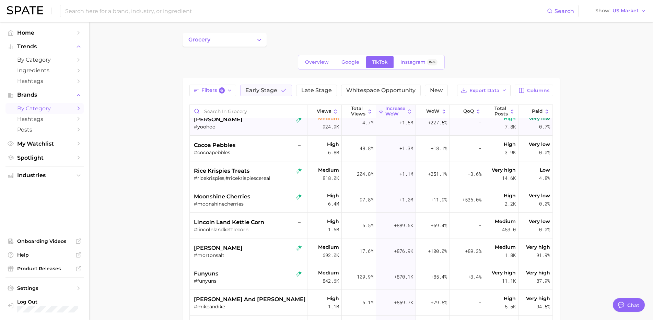
scroll to position [88, 0]
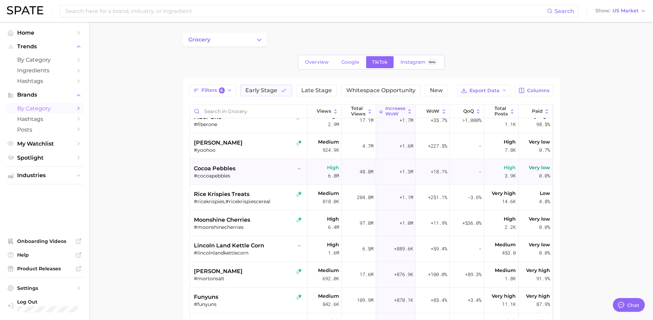
click at [253, 176] on div "#cocoapebbles" at bounding box center [249, 176] width 111 height 6
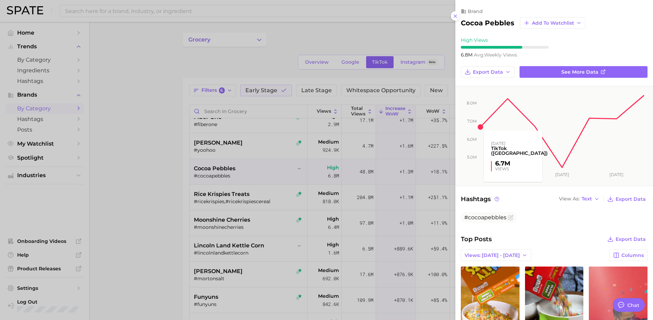
scroll to position [0, 0]
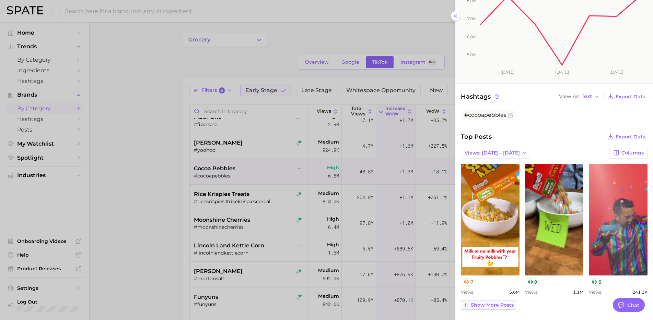
click at [498, 305] on span "Show more posts" at bounding box center [492, 306] width 43 height 6
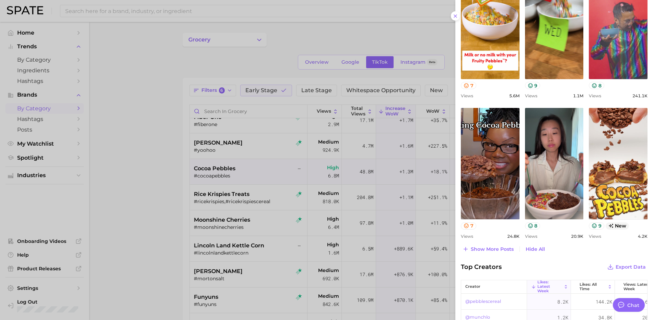
click at [234, 251] on div at bounding box center [326, 160] width 653 height 320
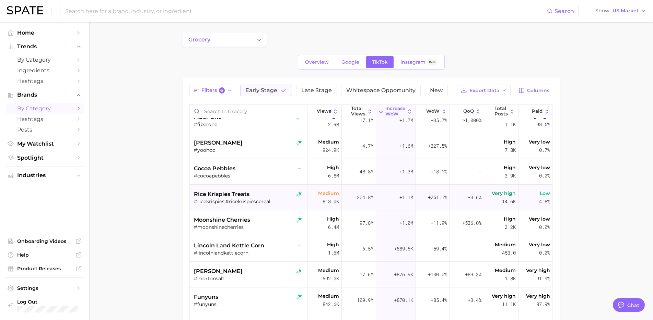
click at [262, 196] on div "rice krispies treats" at bounding box center [249, 194] width 111 height 8
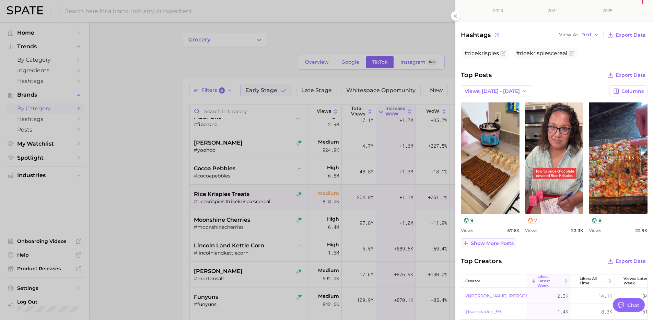
click at [500, 247] on button "Show more posts" at bounding box center [488, 244] width 55 height 10
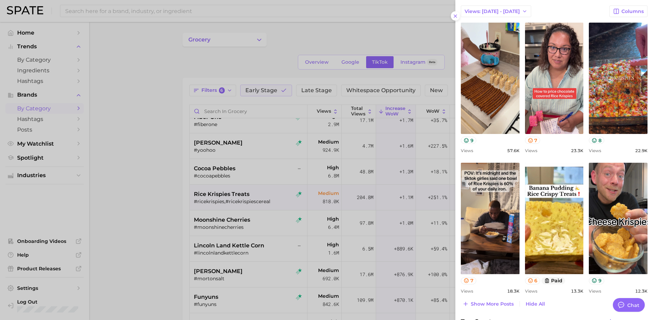
click at [210, 236] on div at bounding box center [326, 160] width 653 height 320
